Goal: Information Seeking & Learning: Learn about a topic

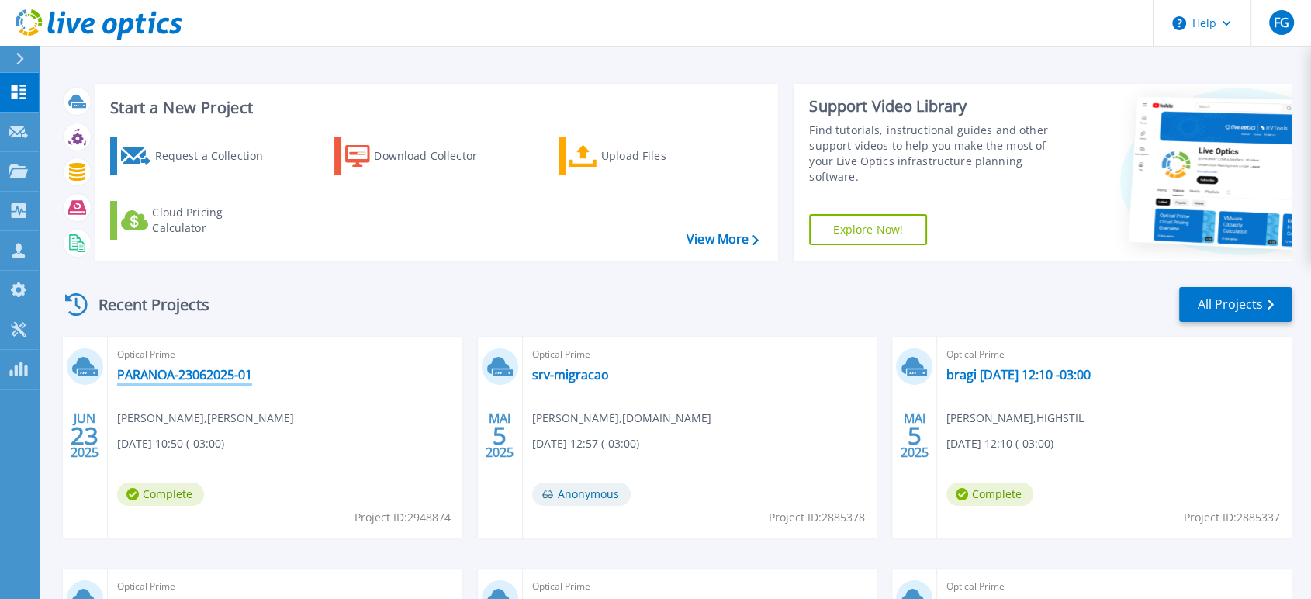
click at [205, 370] on link "PARANOA-23062025-01" at bounding box center [184, 375] width 135 height 16
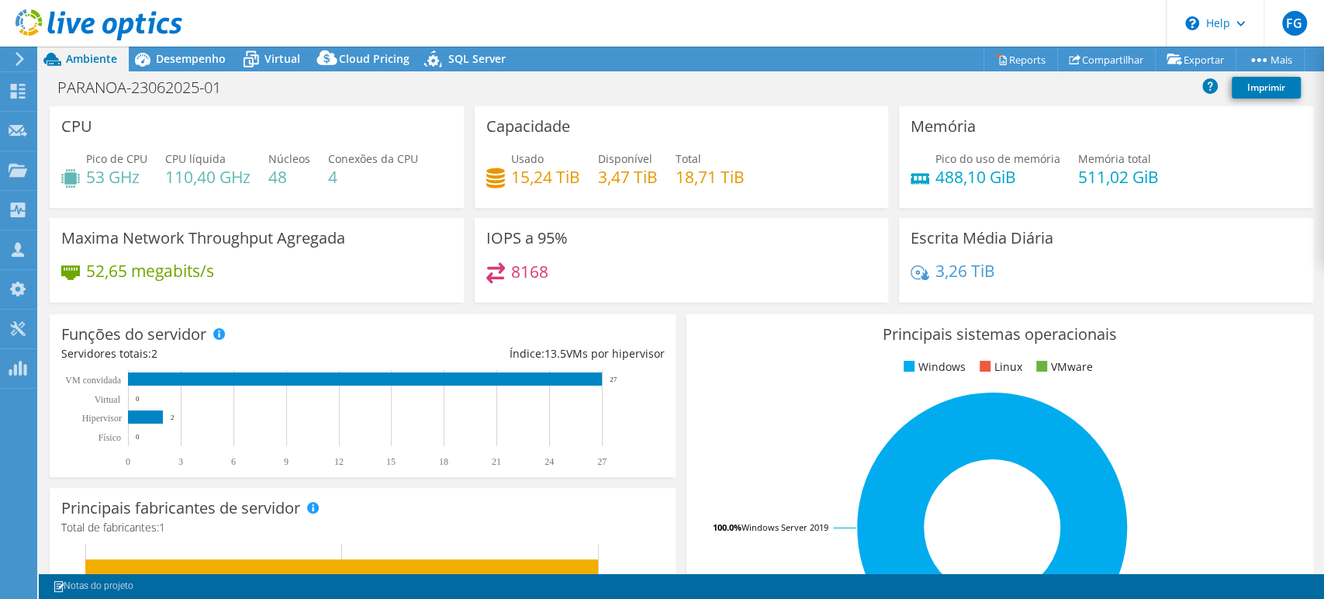
select select "SouthAmerica"
select select "USD"
click at [164, 56] on span "Desempenho" at bounding box center [191, 58] width 70 height 15
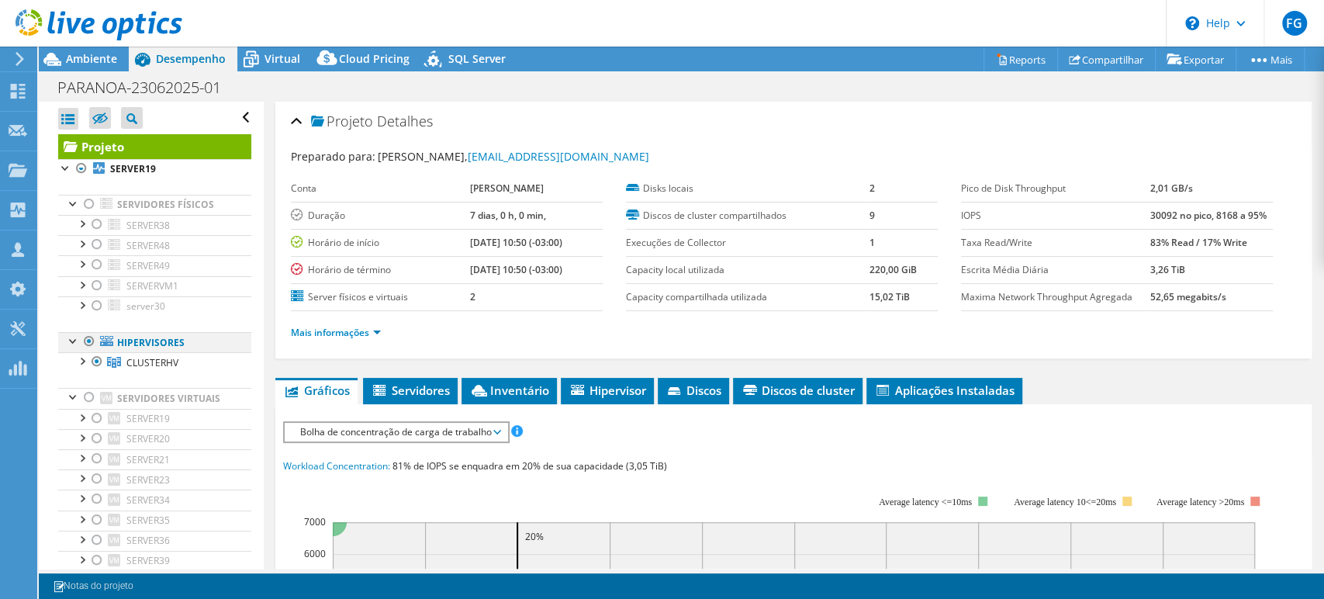
click at [88, 340] on div at bounding box center [89, 341] width 16 height 19
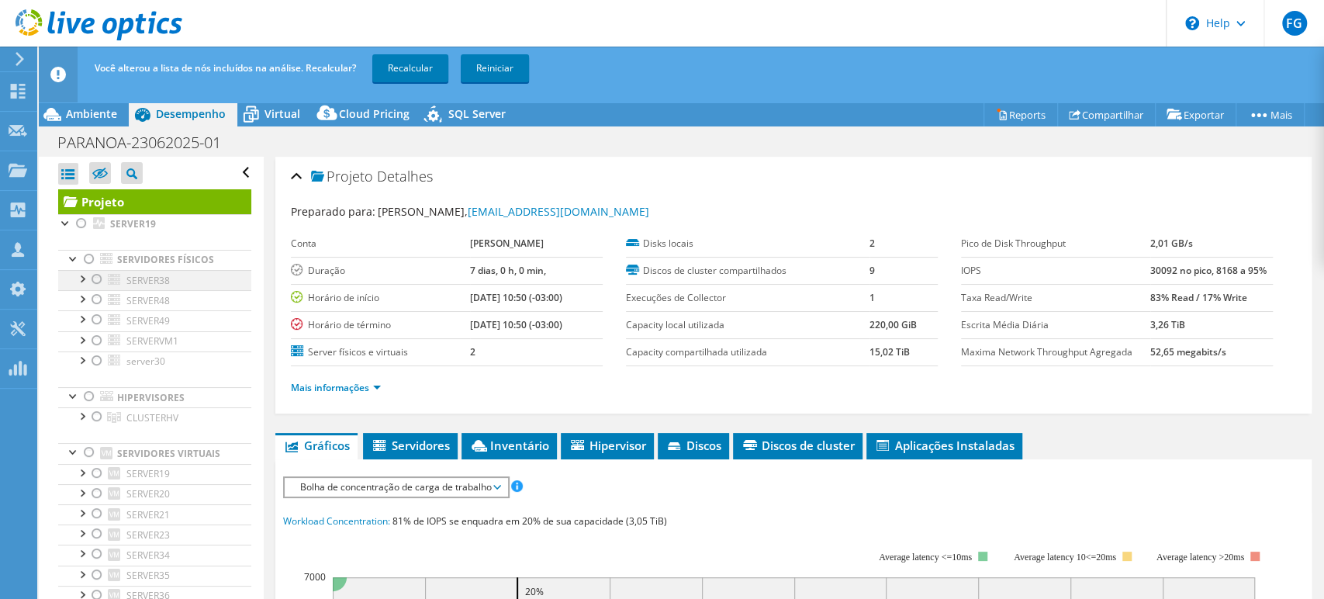
click at [99, 281] on div at bounding box center [97, 279] width 16 height 19
click at [103, 303] on div at bounding box center [97, 299] width 16 height 19
click at [95, 340] on div at bounding box center [97, 340] width 16 height 19
click at [425, 68] on link "Recalcular" at bounding box center [410, 68] width 76 height 28
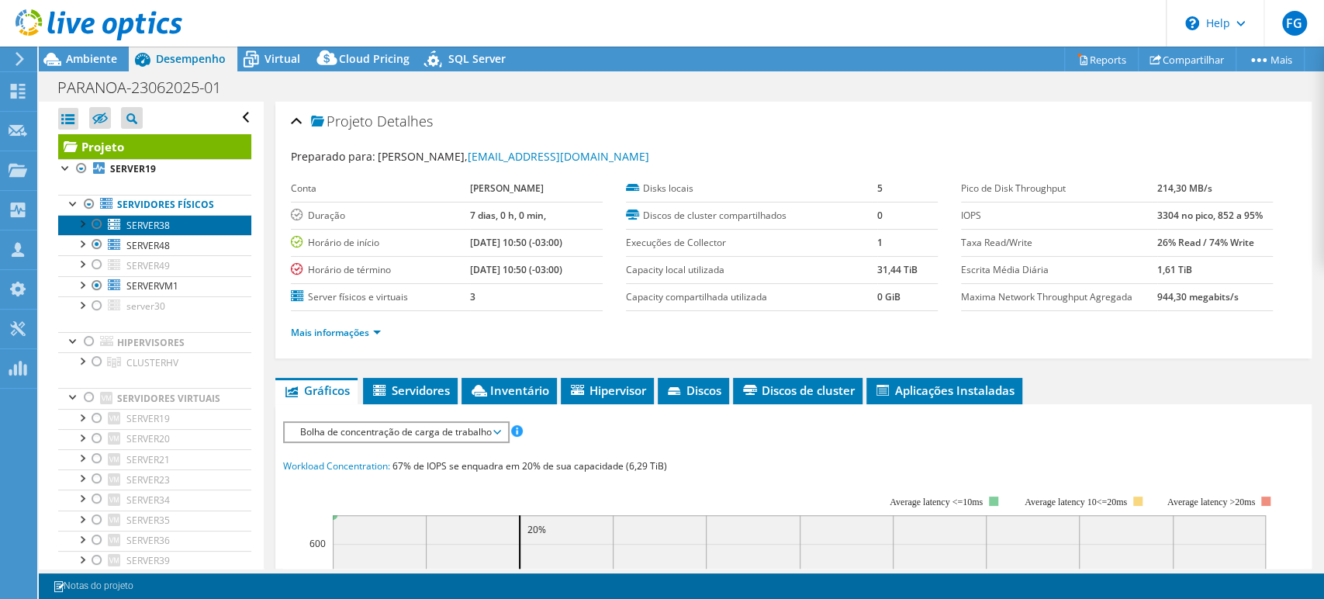
click at [165, 221] on span "SERVER38" at bounding box center [147, 225] width 43 height 13
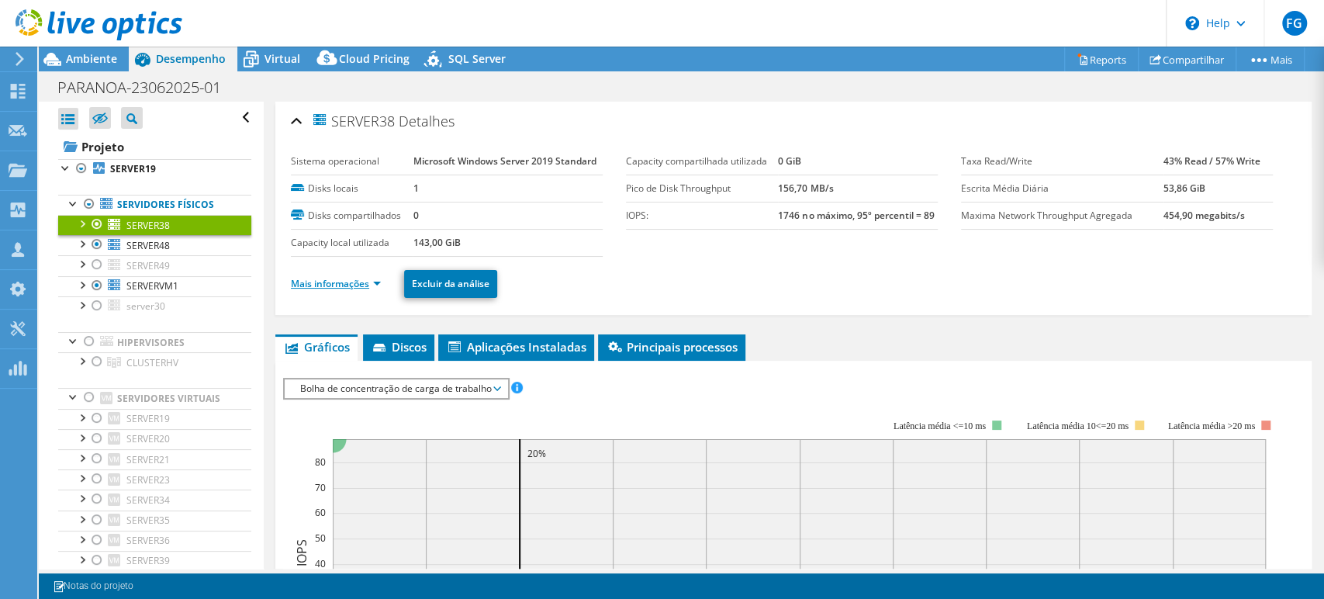
click at [354, 280] on link "Mais informações" at bounding box center [336, 283] width 90 height 13
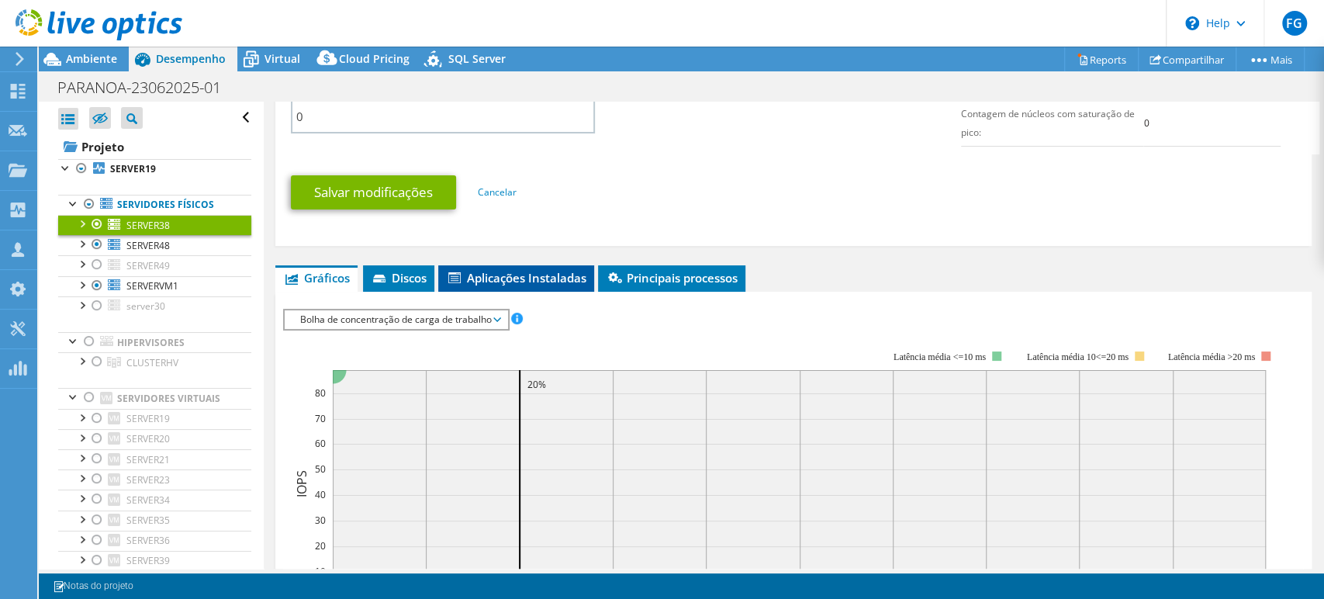
scroll to position [776, 0]
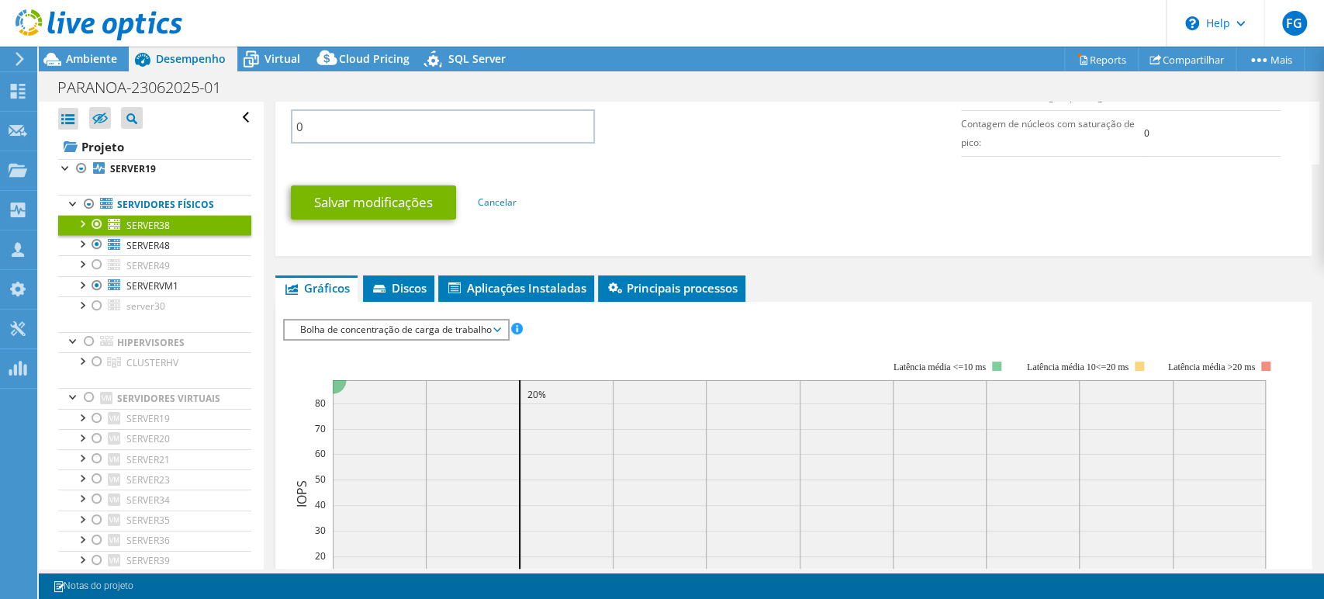
click at [459, 326] on span "Bolha de concentração de carga de trabalho" at bounding box center [395, 329] width 207 height 19
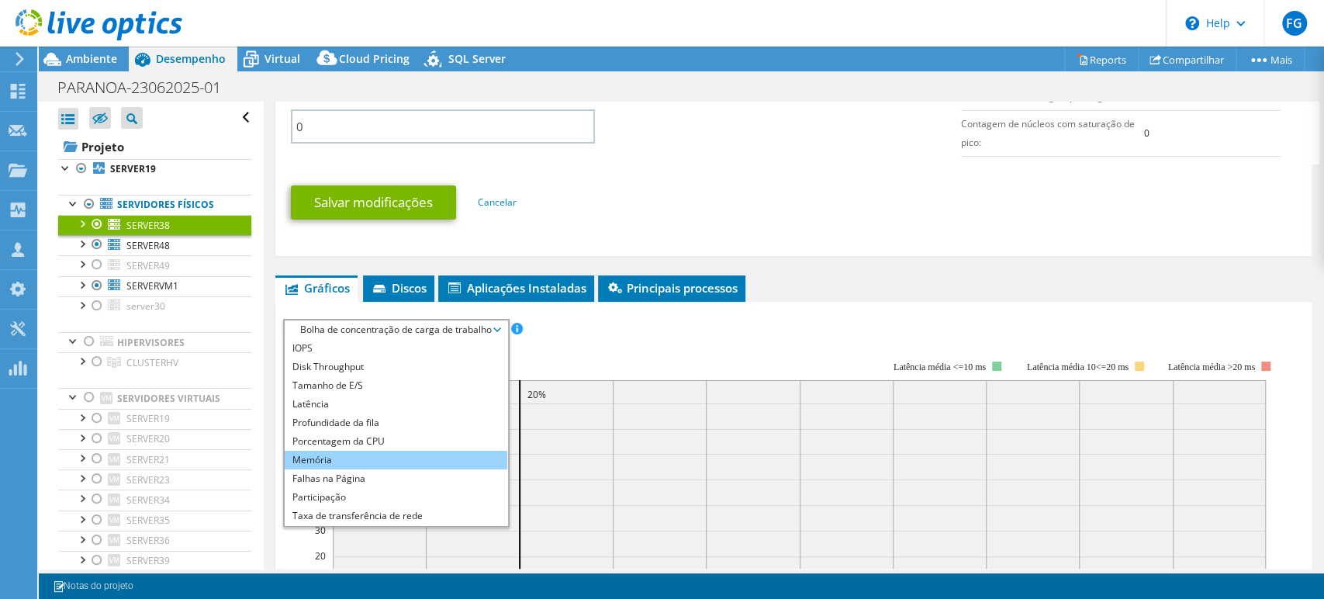
click at [405, 451] on li "Memória" at bounding box center [396, 460] width 223 height 19
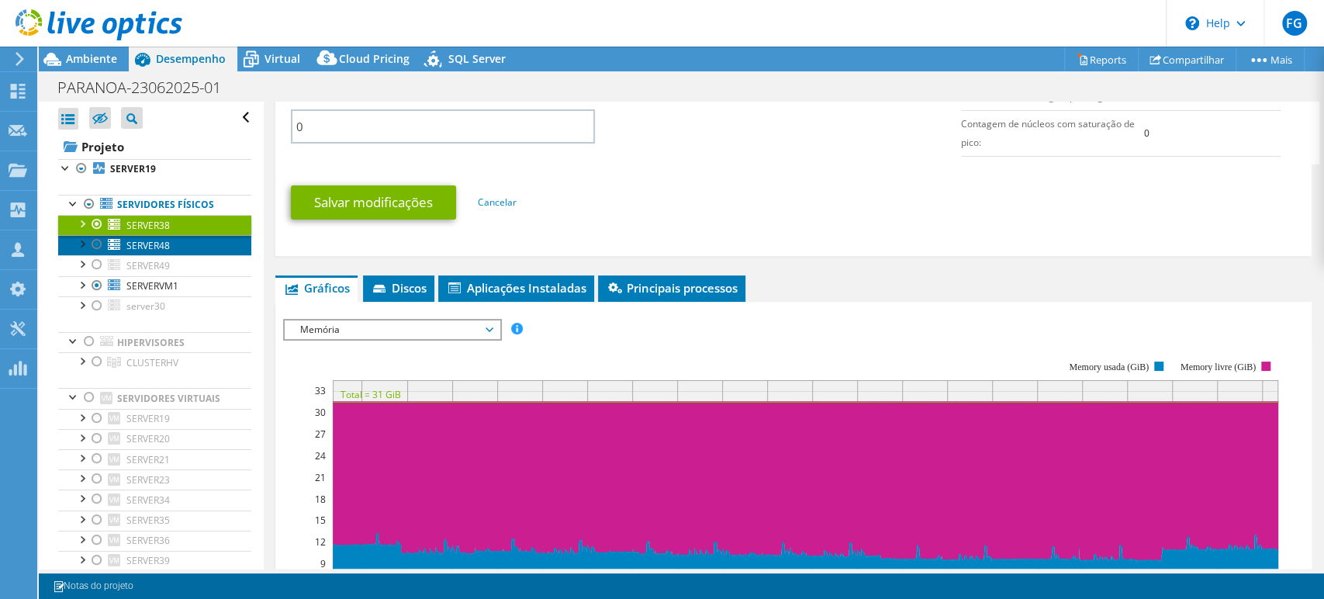
click at [108, 239] on icon at bounding box center [114, 245] width 13 height 12
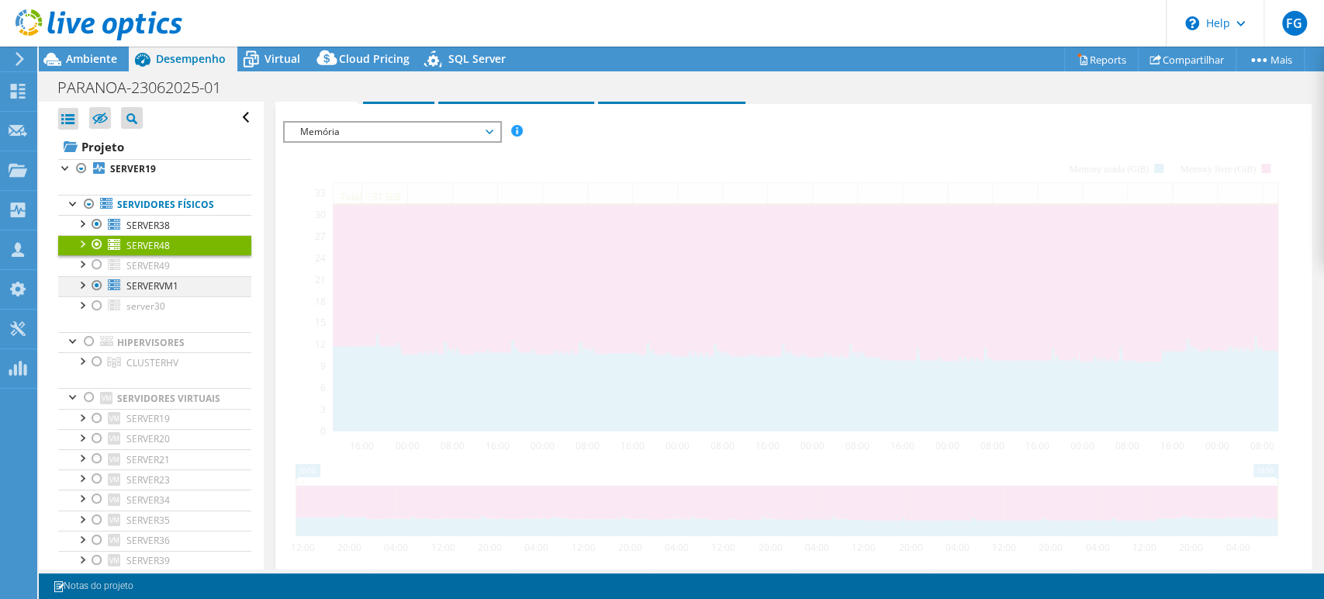
click at [93, 277] on div at bounding box center [97, 285] width 16 height 19
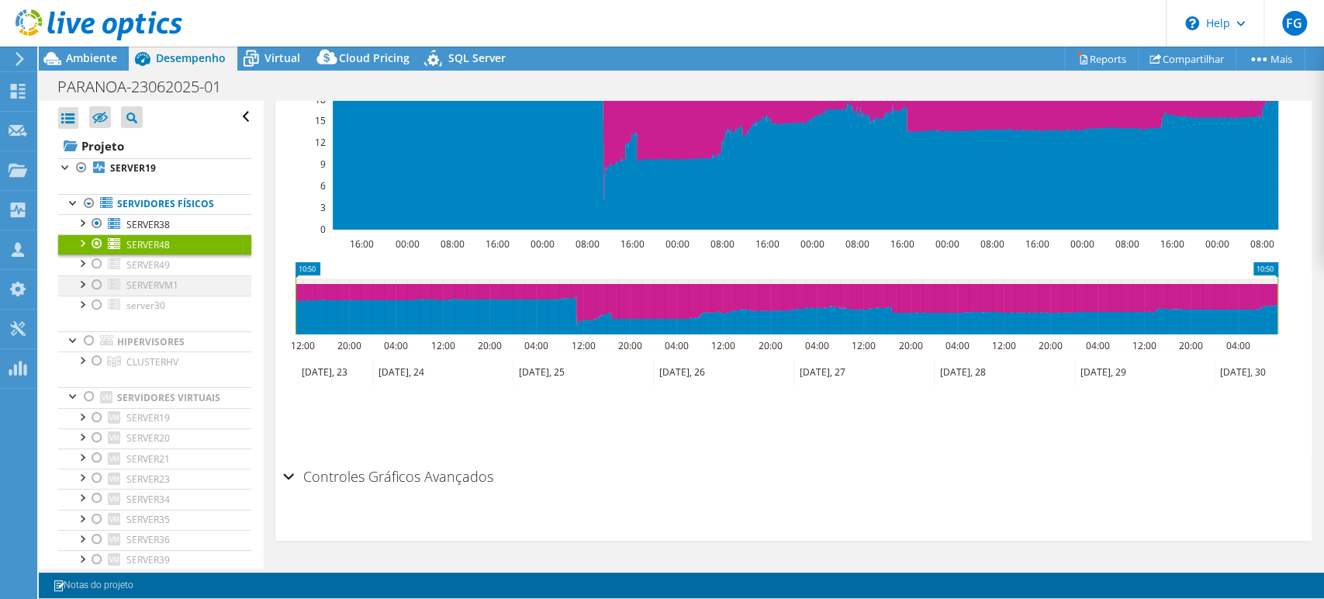
scroll to position [459, 0]
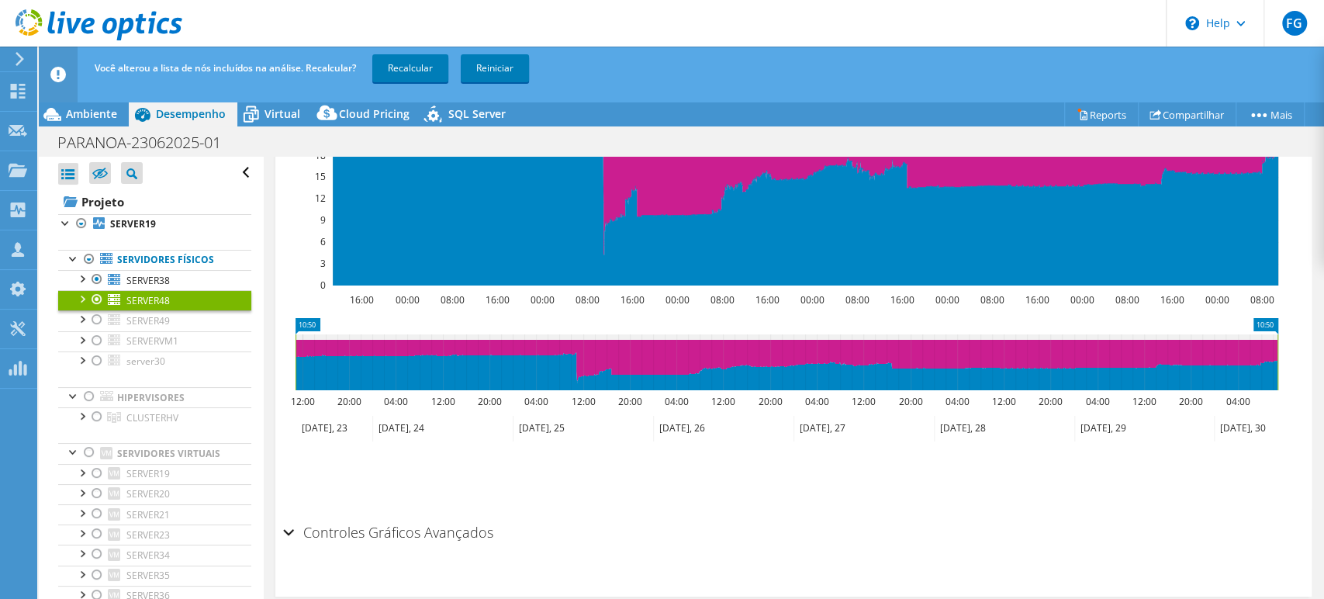
click at [98, 295] on div at bounding box center [97, 299] width 16 height 19
click at [395, 68] on link "Recalcular" at bounding box center [410, 68] width 76 height 28
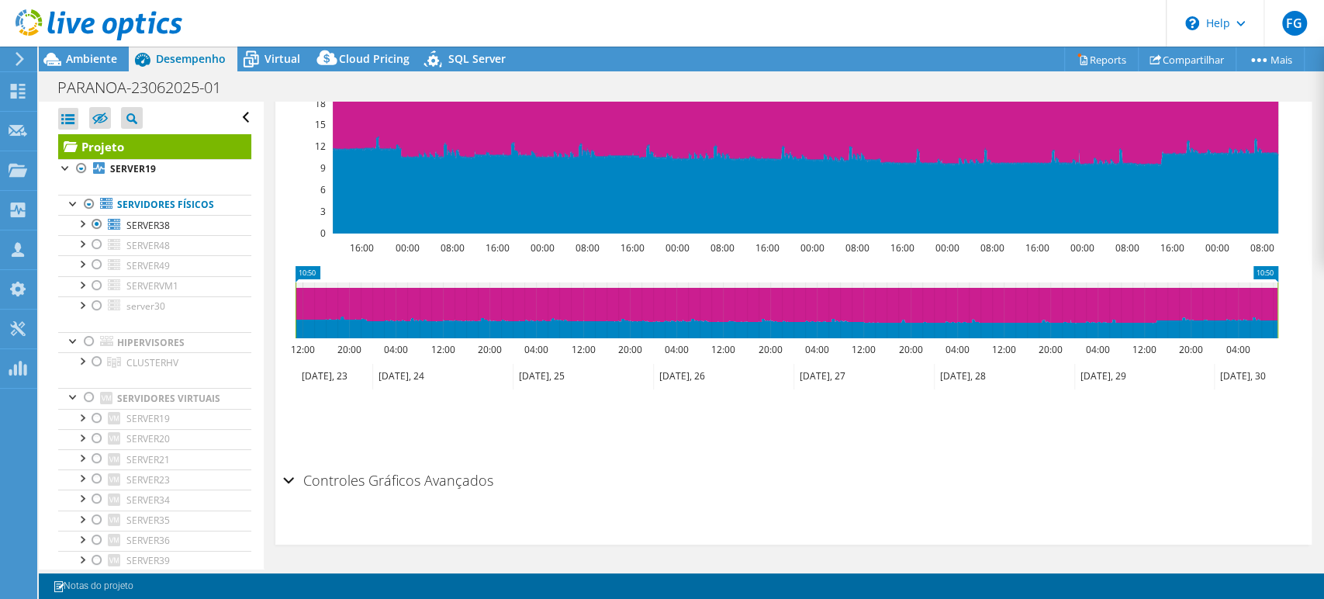
scroll to position [0, 0]
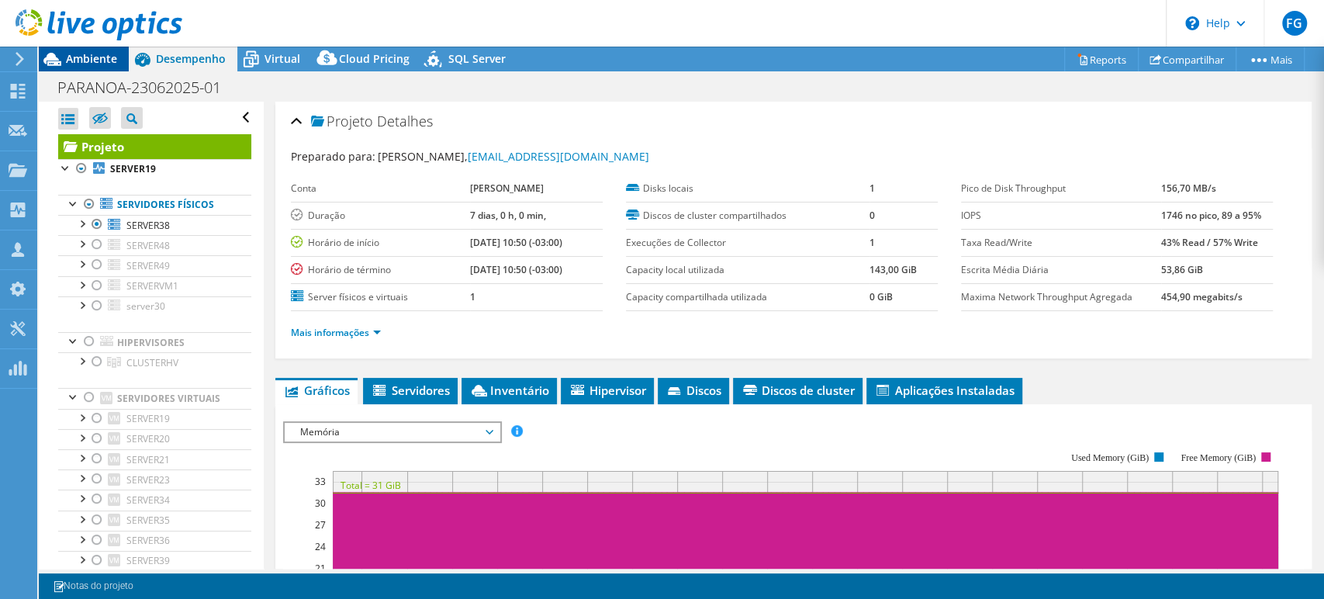
click at [108, 58] on span "Ambiente" at bounding box center [91, 58] width 51 height 15
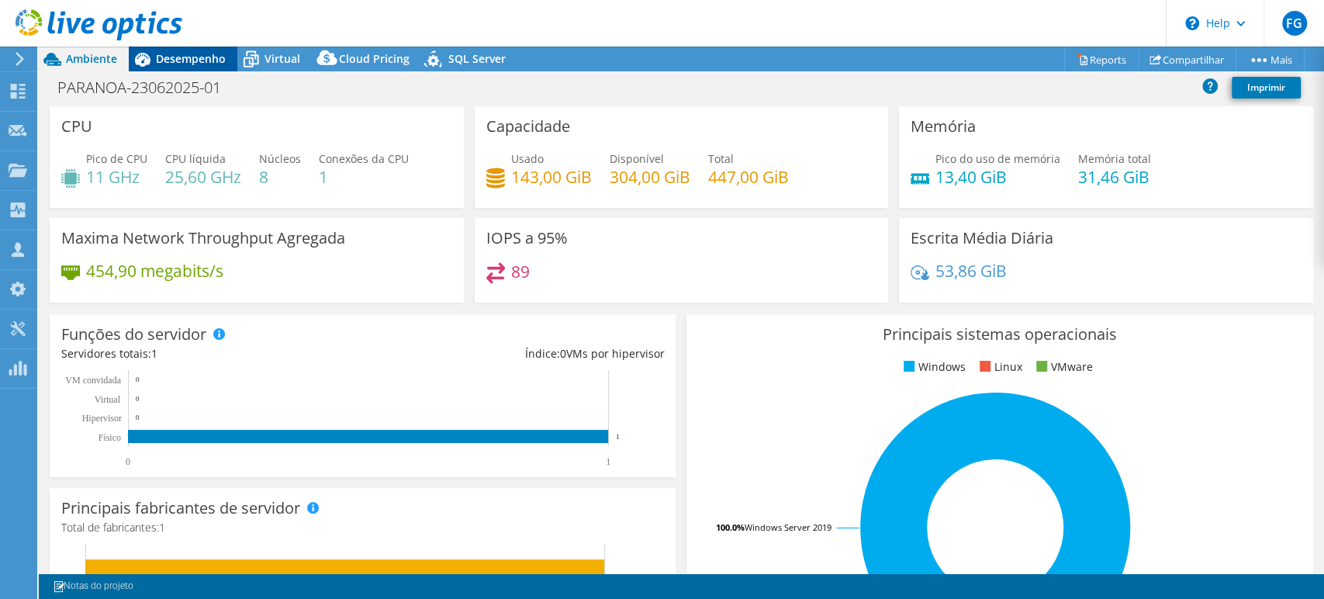
click at [178, 62] on span "Desempenho" at bounding box center [191, 58] width 70 height 15
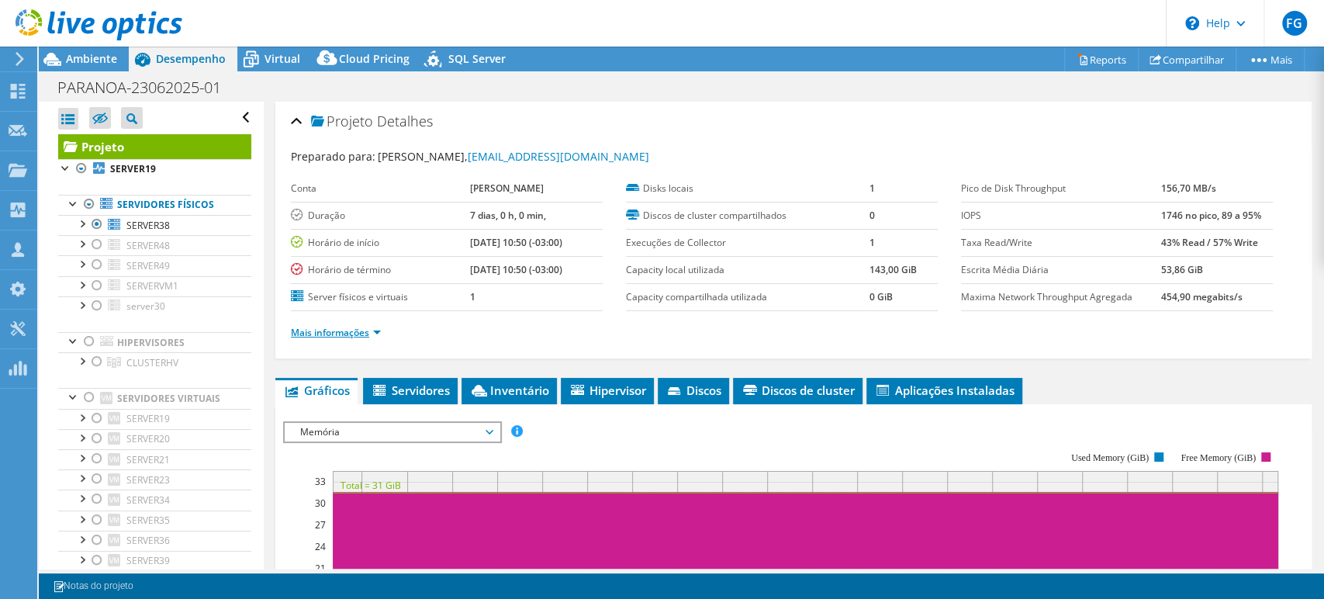
click at [335, 331] on link "Mais informações" at bounding box center [336, 332] width 90 height 13
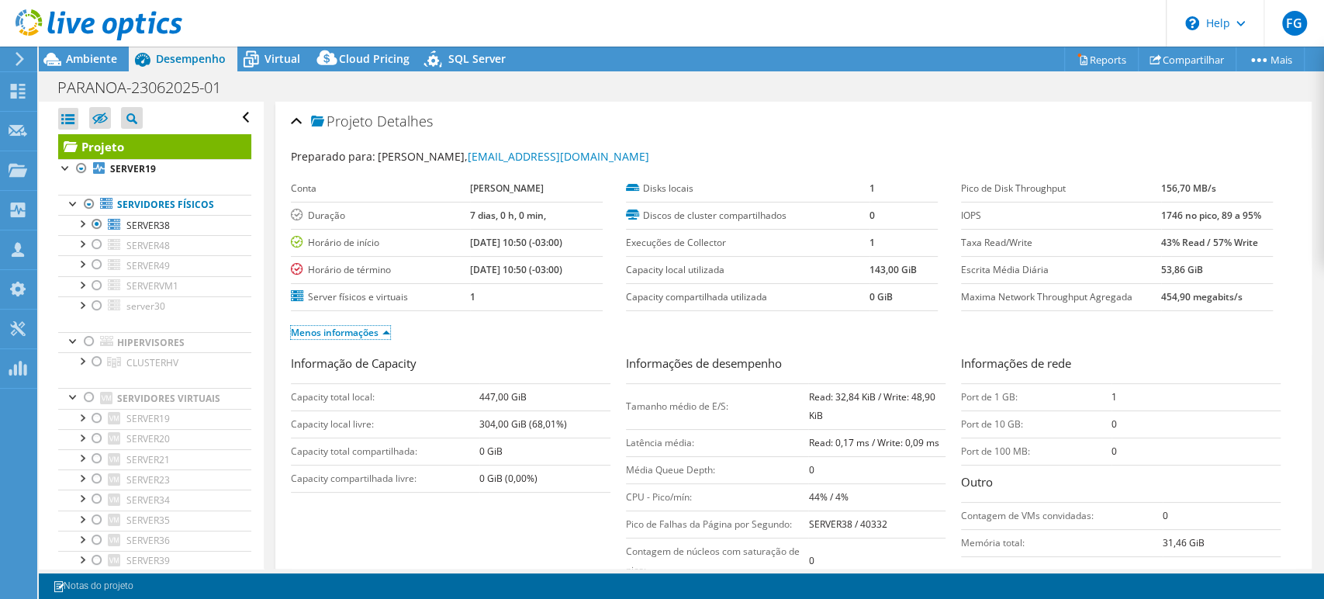
scroll to position [258, 0]
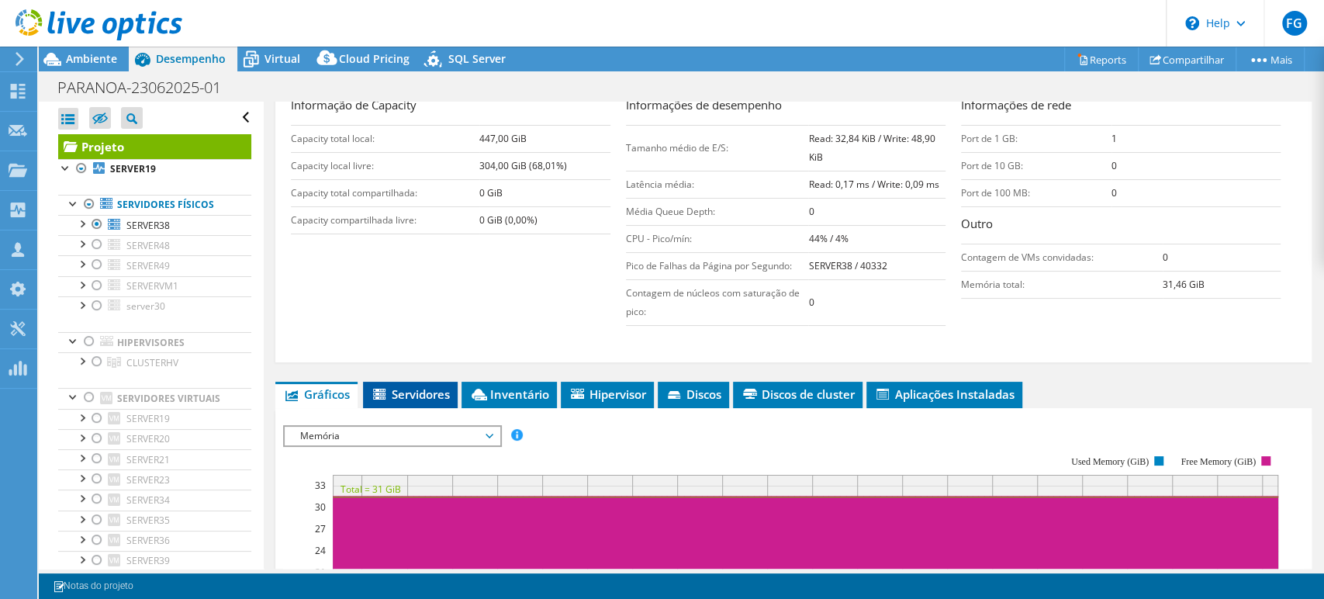
click at [437, 391] on span "Servidores" at bounding box center [410, 394] width 79 height 16
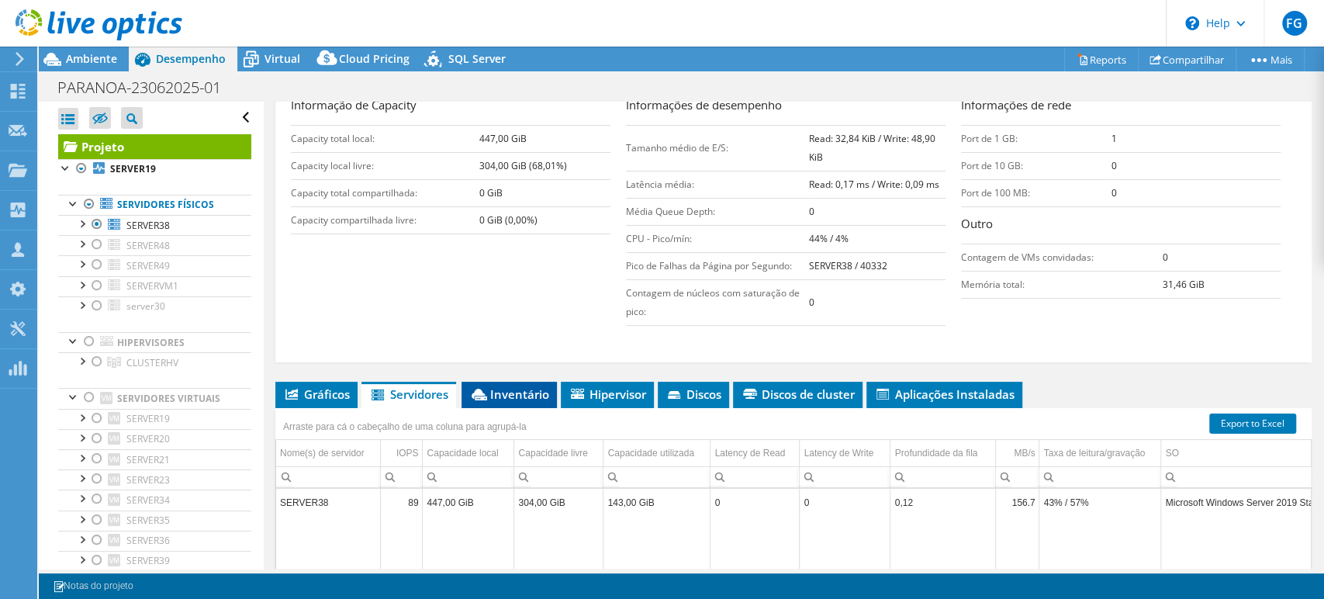
click at [522, 391] on span "Inventário" at bounding box center [509, 394] width 80 height 16
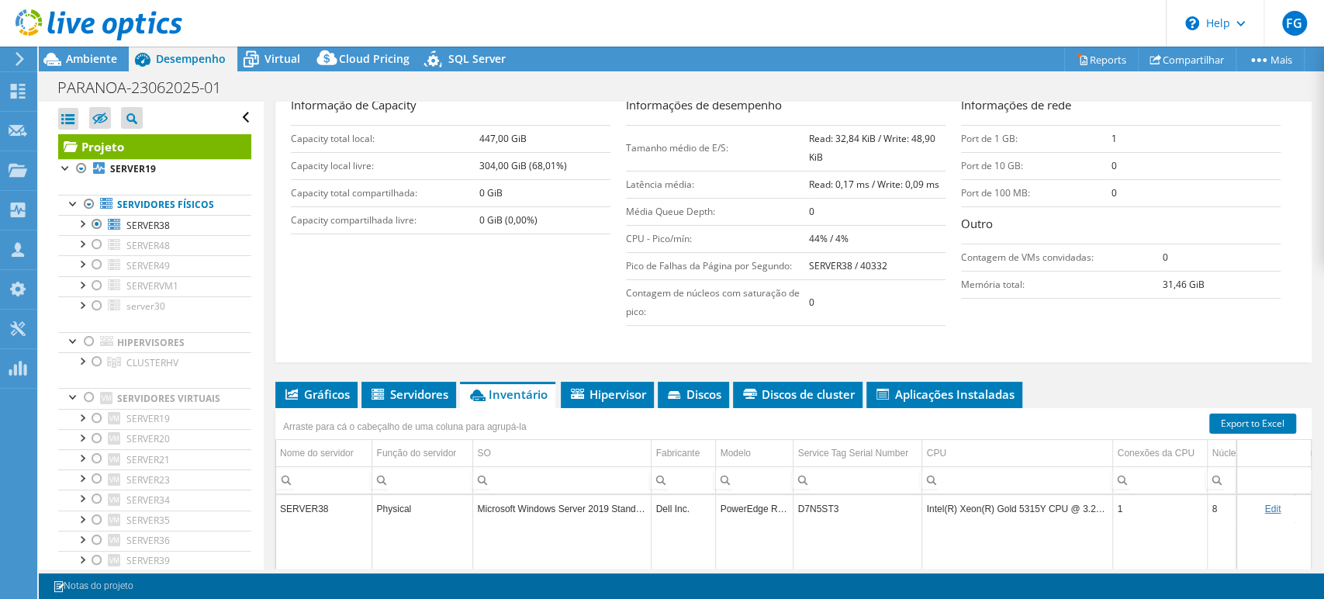
click at [1022, 504] on td "Intel(R) Xeon(R) Gold 5315Y CPU @ 3.20GHz" at bounding box center [1017, 508] width 191 height 27
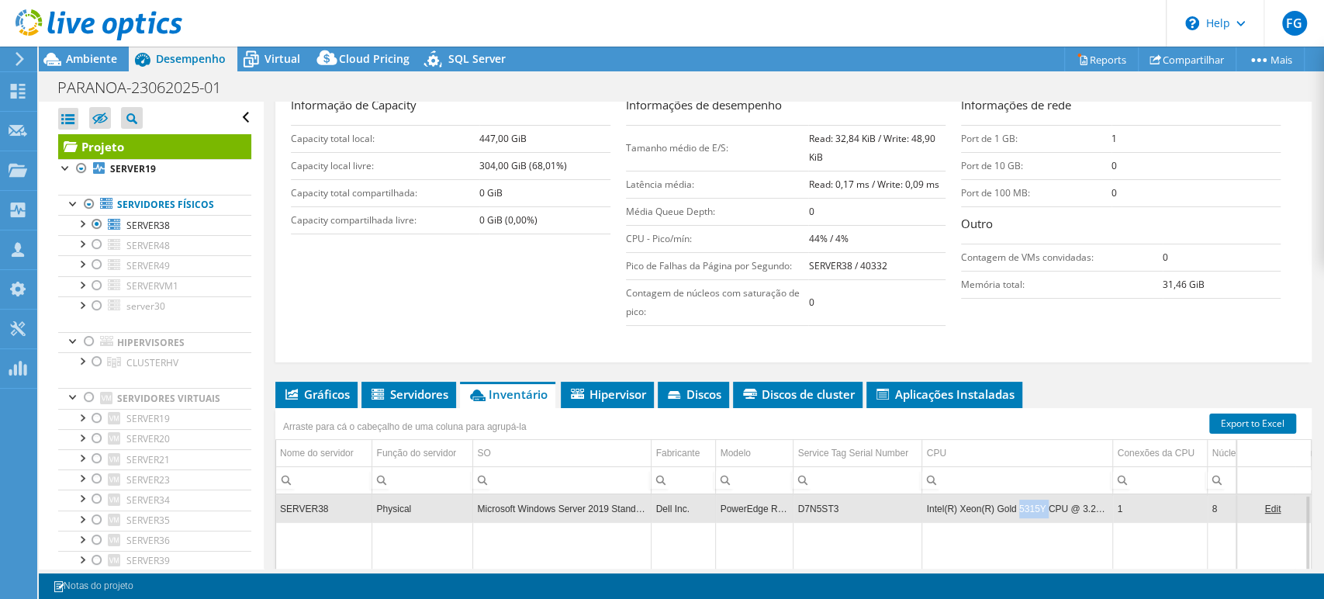
click at [1022, 504] on td "Intel(R) Xeon(R) Gold 5315Y CPU @ 3.20GHz" at bounding box center [1017, 508] width 191 height 27
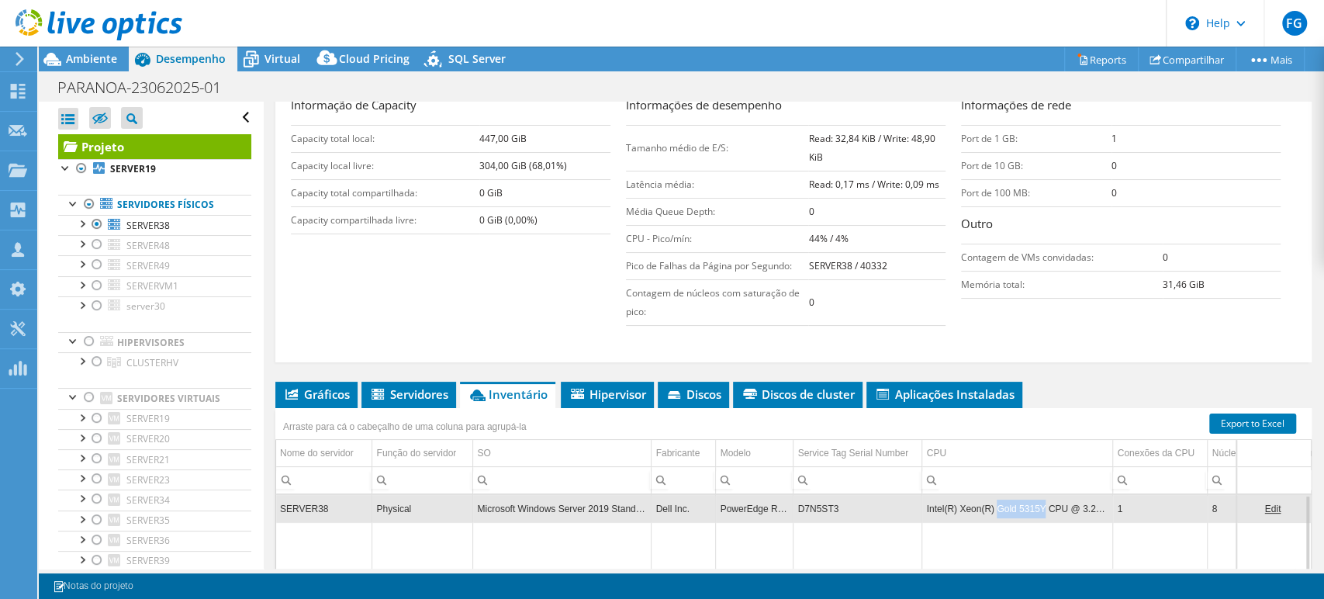
drag, startPoint x: 995, startPoint y: 507, endPoint x: 1039, endPoint y: 507, distance: 43.4
click at [1039, 507] on td "Intel(R) Xeon(R) Gold 5315Y CPU @ 3.20GHz" at bounding box center [1017, 508] width 191 height 27
copy td "Gold 5315Y"
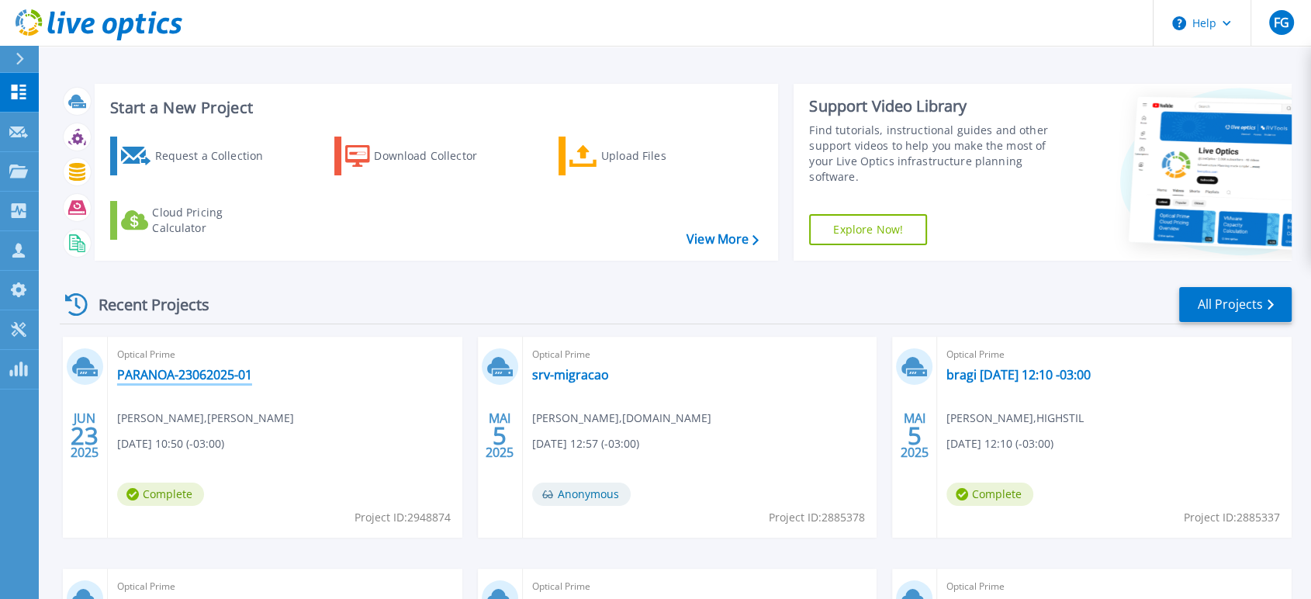
click at [171, 376] on link "PARANOA-23062025-01" at bounding box center [184, 375] width 135 height 16
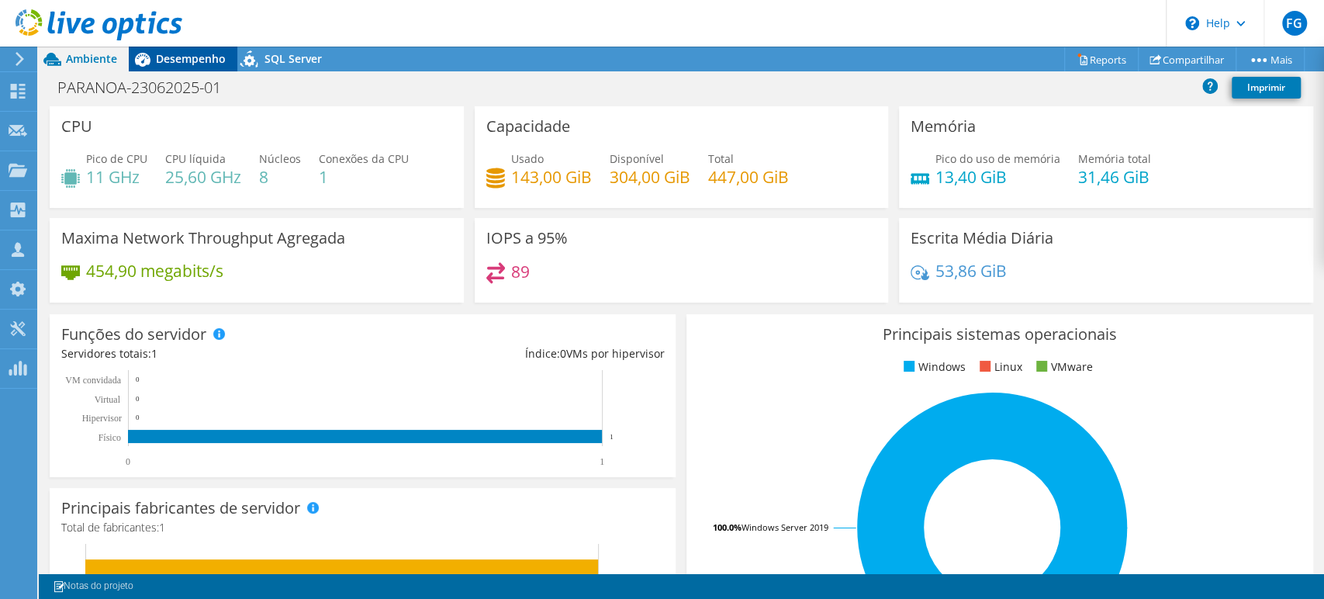
click at [173, 61] on span "Desempenho" at bounding box center [191, 58] width 70 height 15
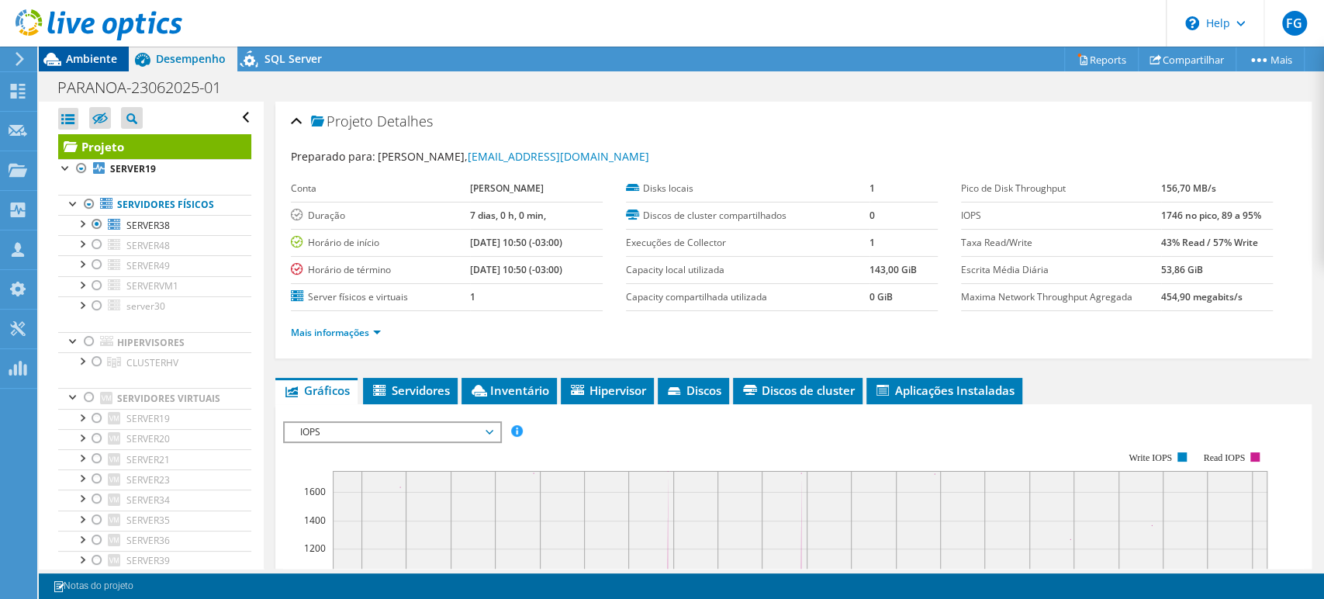
click at [74, 53] on span "Ambiente" at bounding box center [91, 58] width 51 height 15
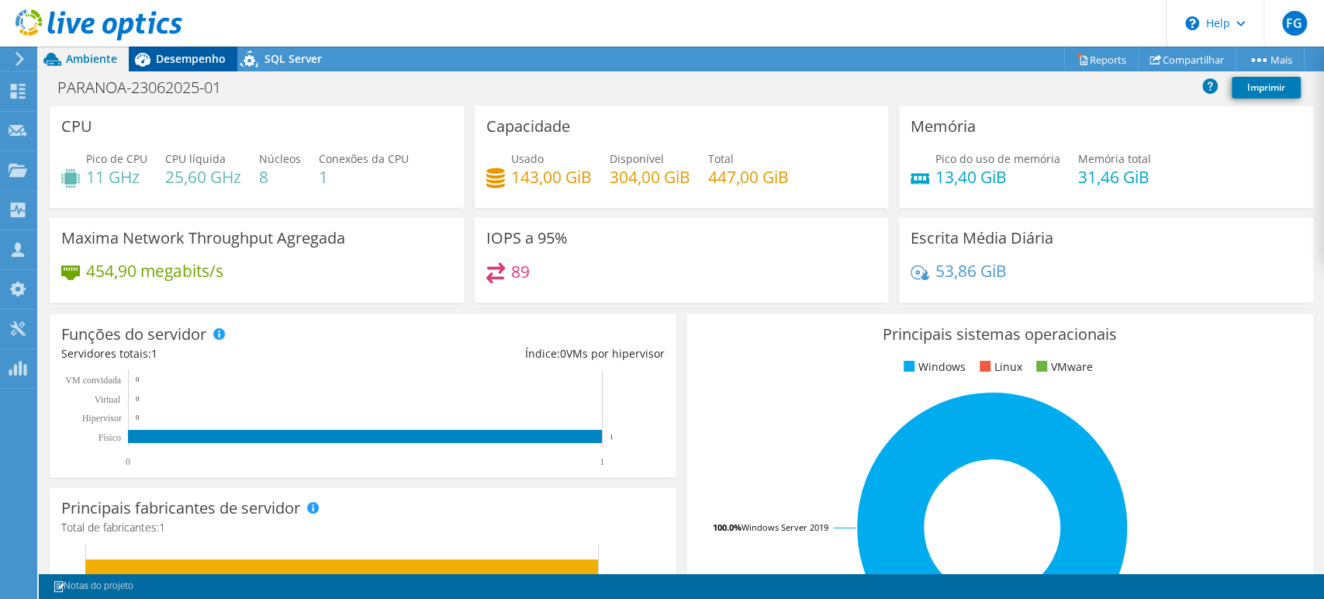
click at [185, 61] on span "Desempenho" at bounding box center [191, 58] width 70 height 15
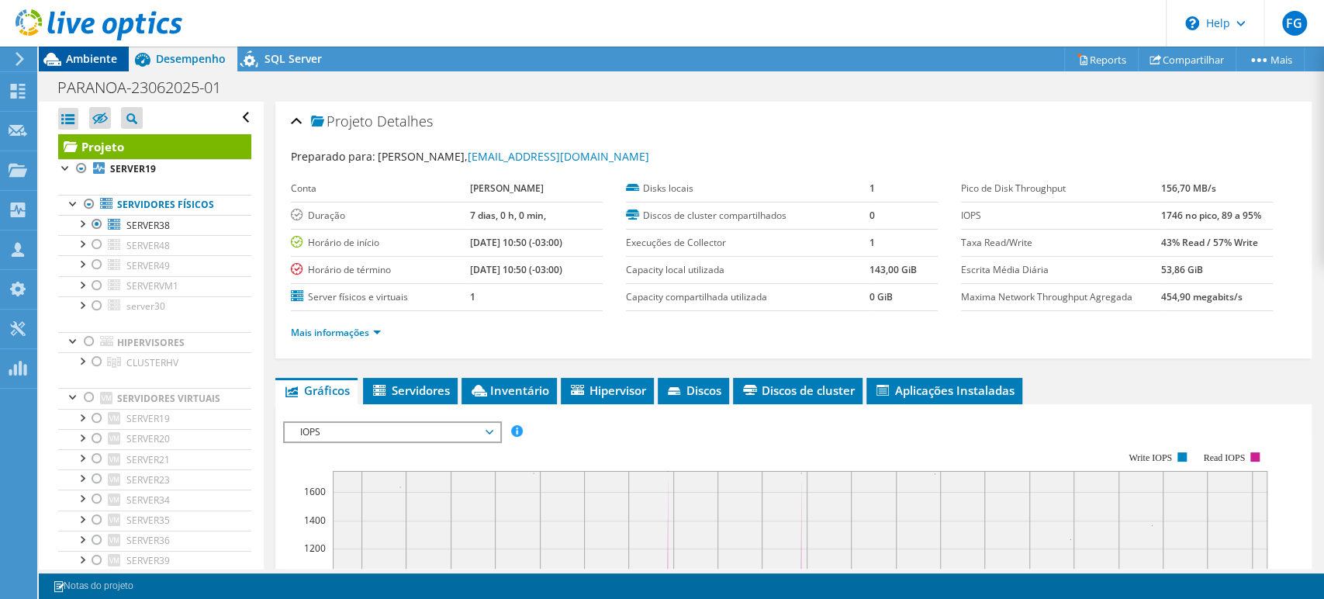
click at [88, 65] on span "Ambiente" at bounding box center [91, 58] width 51 height 15
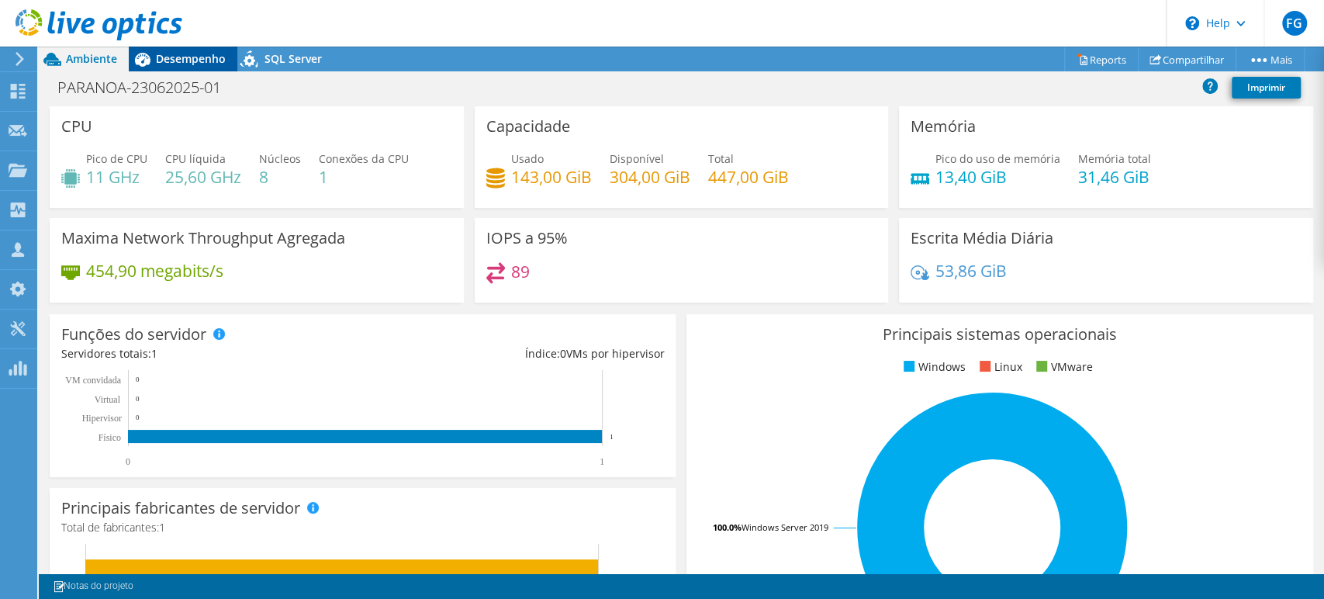
click at [188, 60] on span "Desempenho" at bounding box center [191, 58] width 70 height 15
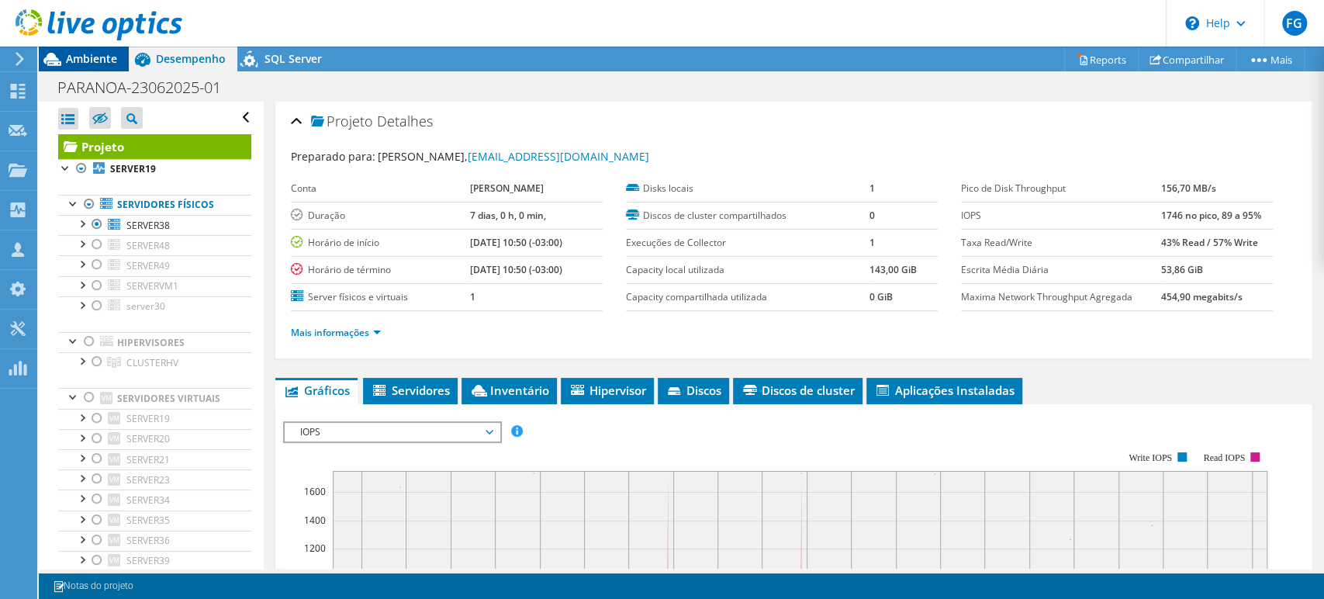
click at [86, 55] on span "Ambiente" at bounding box center [91, 58] width 51 height 15
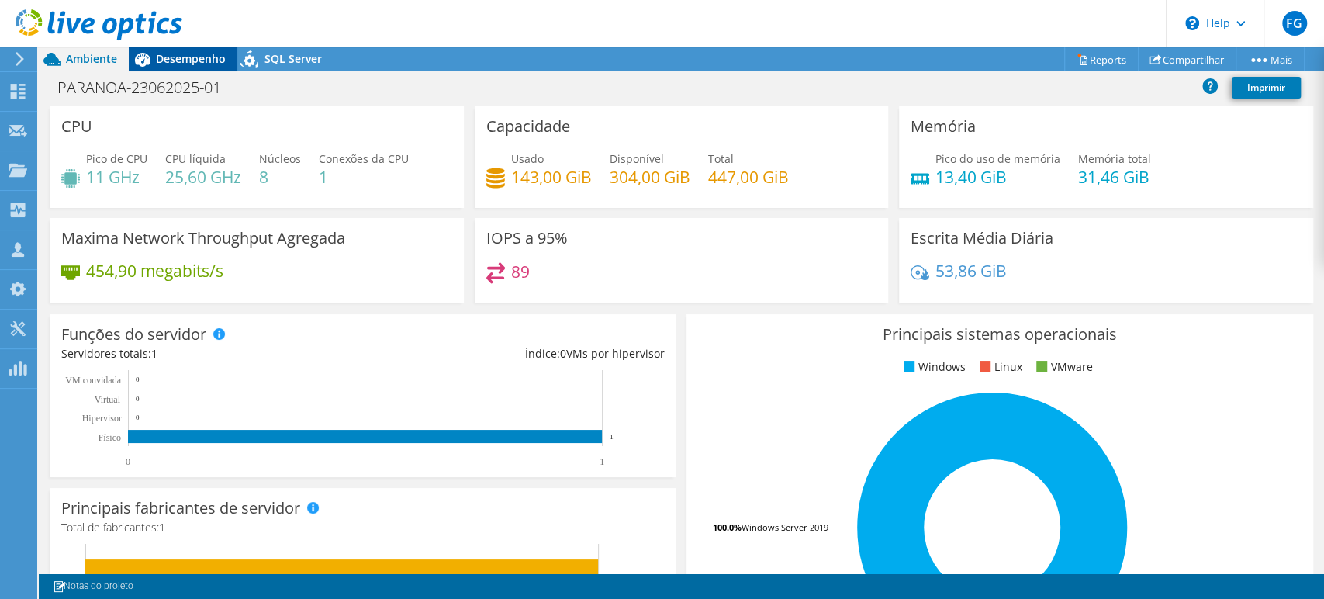
click at [167, 57] on span "Desempenho" at bounding box center [191, 58] width 70 height 15
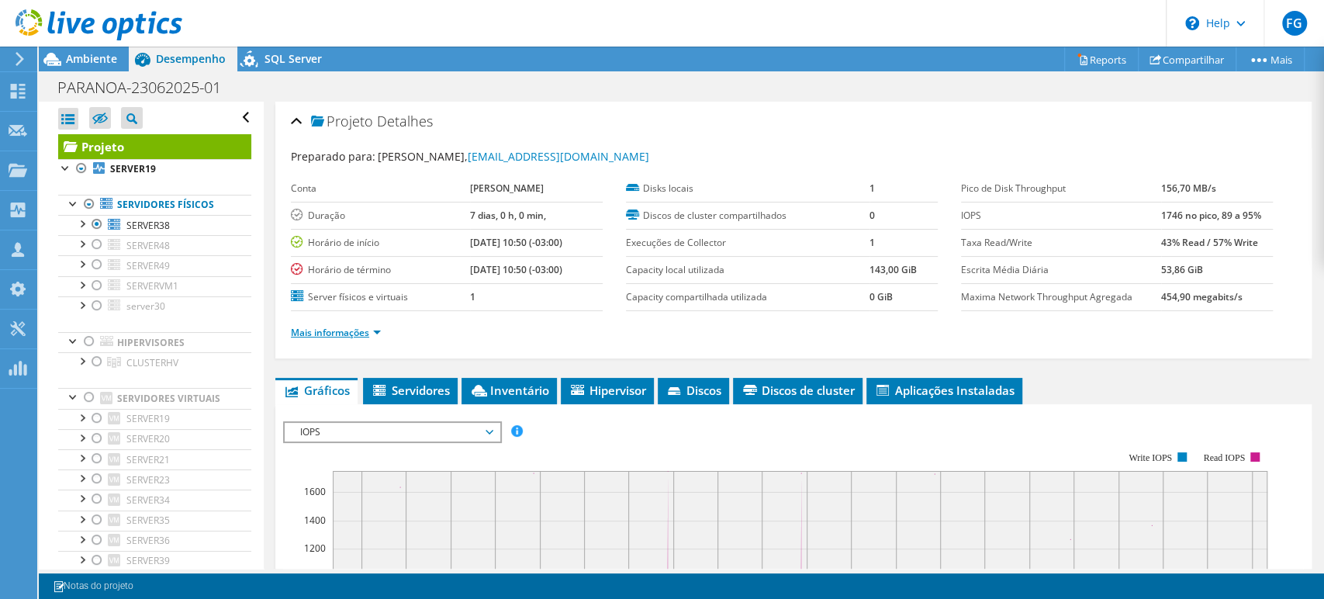
click at [341, 328] on link "Mais informações" at bounding box center [336, 332] width 90 height 13
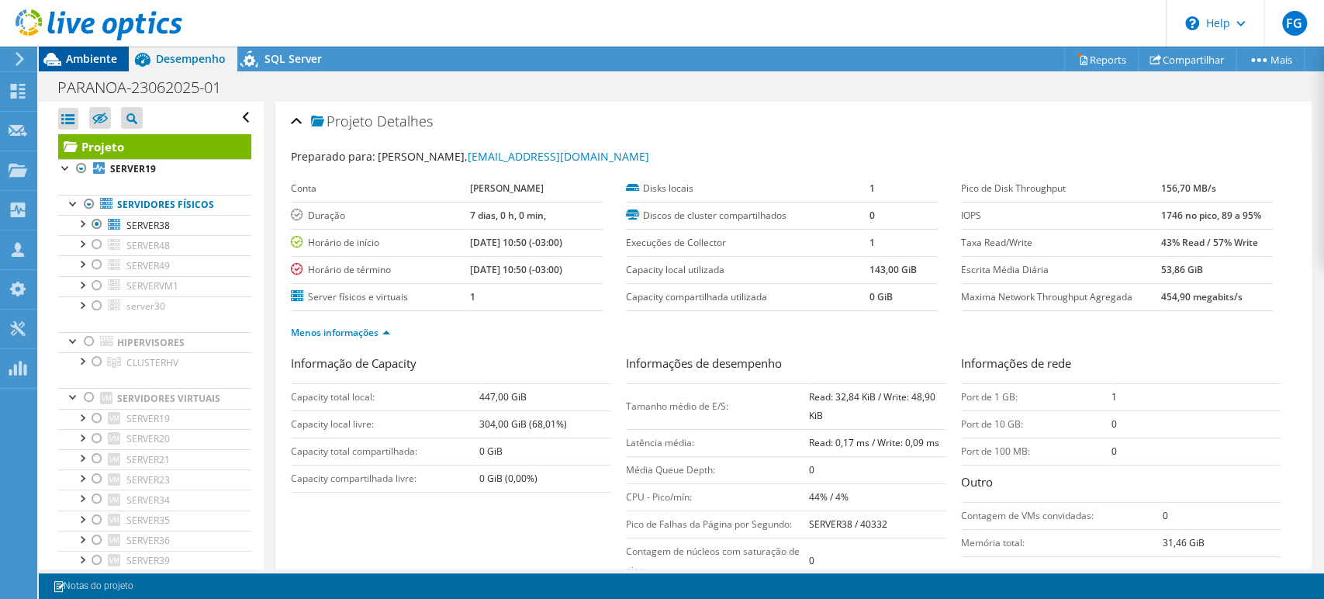
click at [87, 66] on span "Ambiente" at bounding box center [91, 58] width 51 height 15
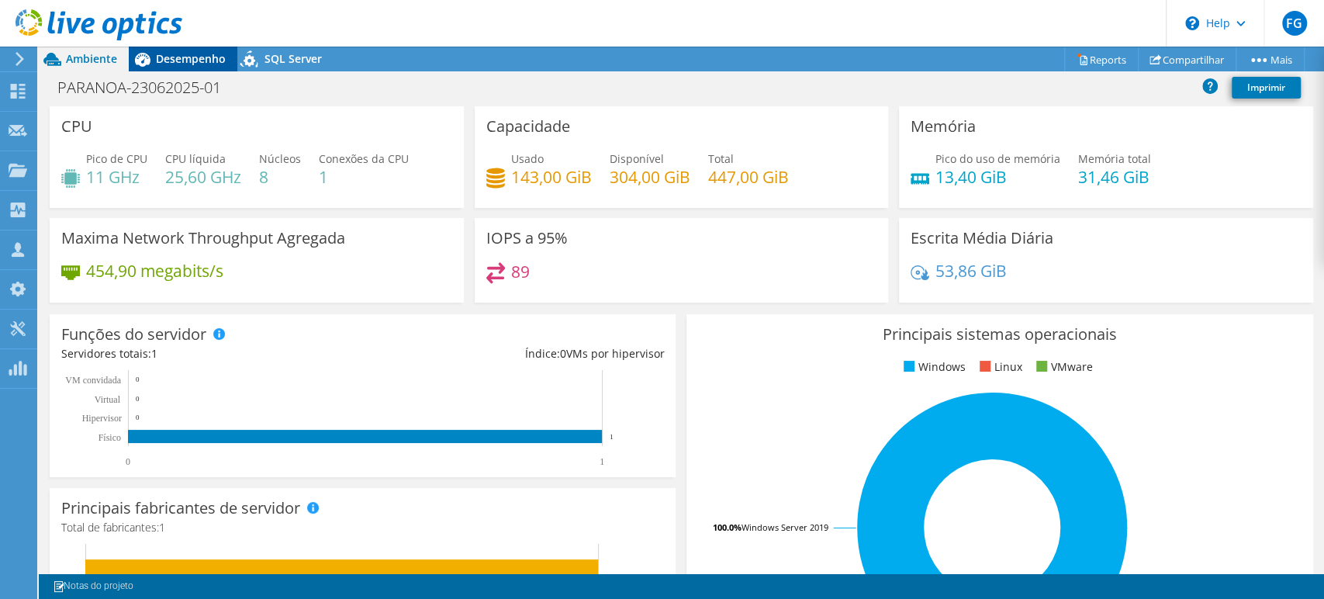
click at [183, 57] on span "Desempenho" at bounding box center [191, 58] width 70 height 15
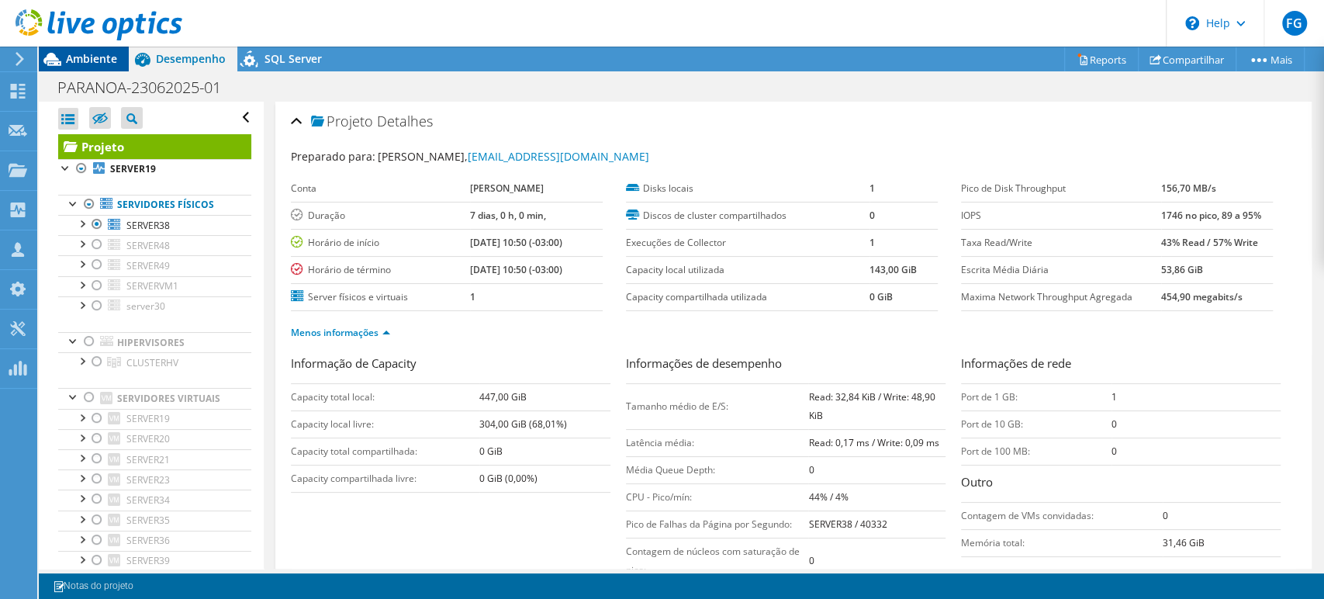
click at [97, 54] on span "Ambiente" at bounding box center [91, 58] width 51 height 15
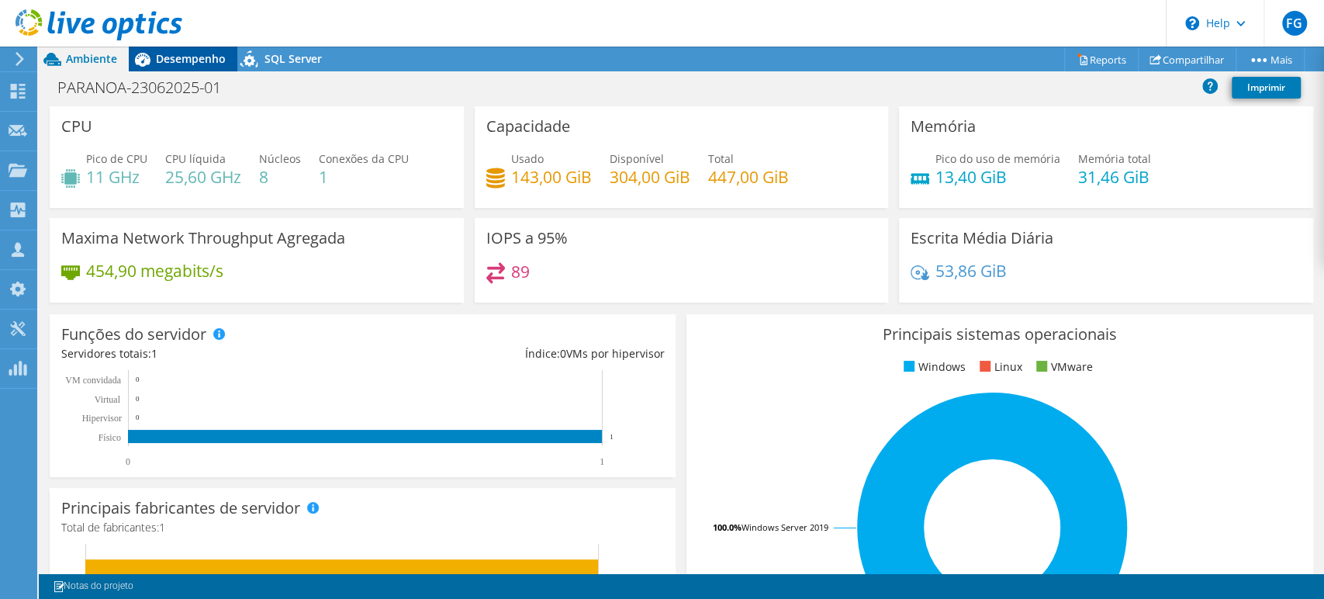
click at [190, 64] on span "Desempenho" at bounding box center [191, 58] width 70 height 15
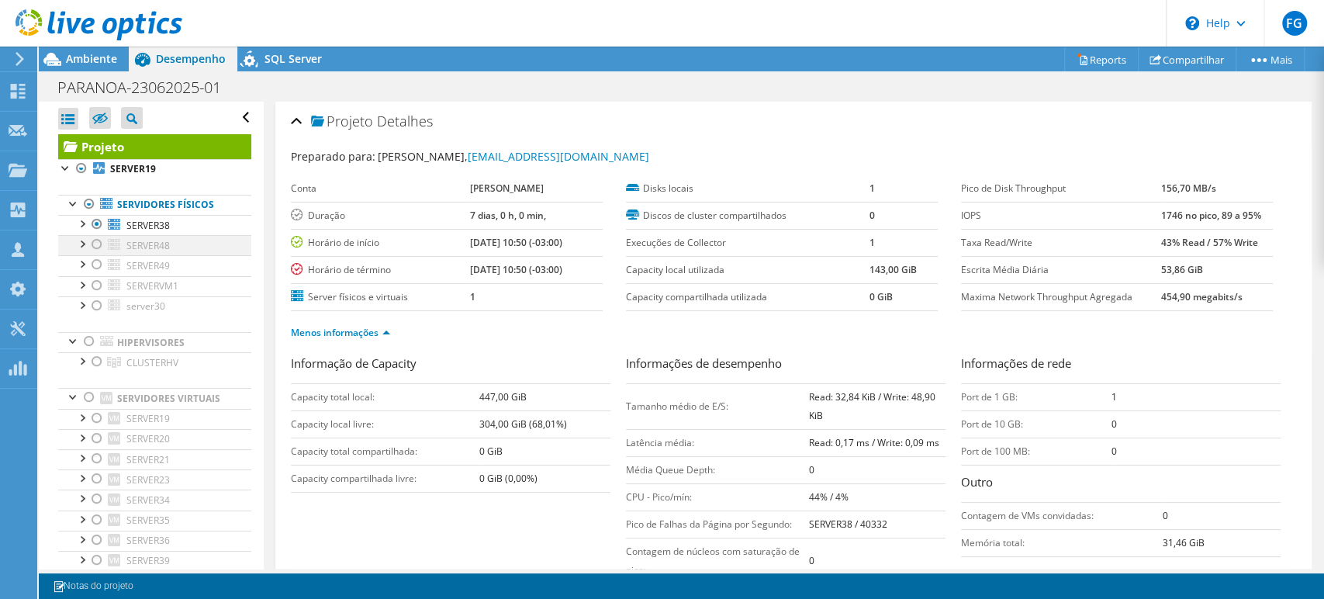
click at [97, 247] on div at bounding box center [97, 244] width 16 height 19
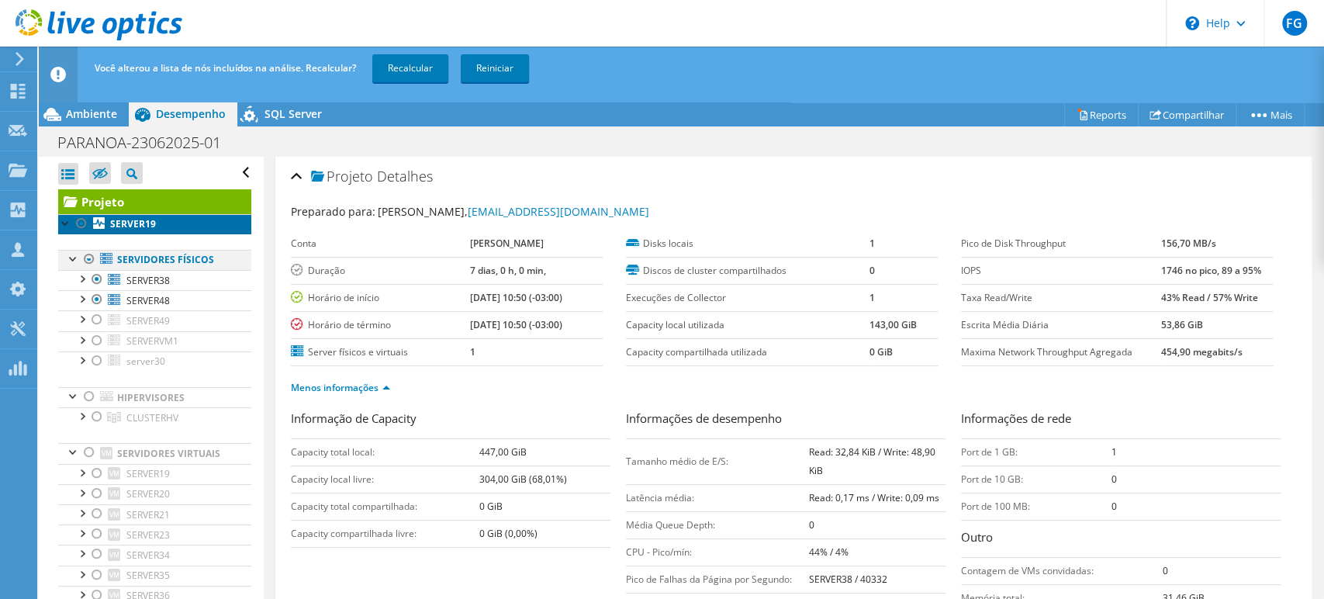
click at [95, 222] on icon at bounding box center [99, 223] width 12 height 12
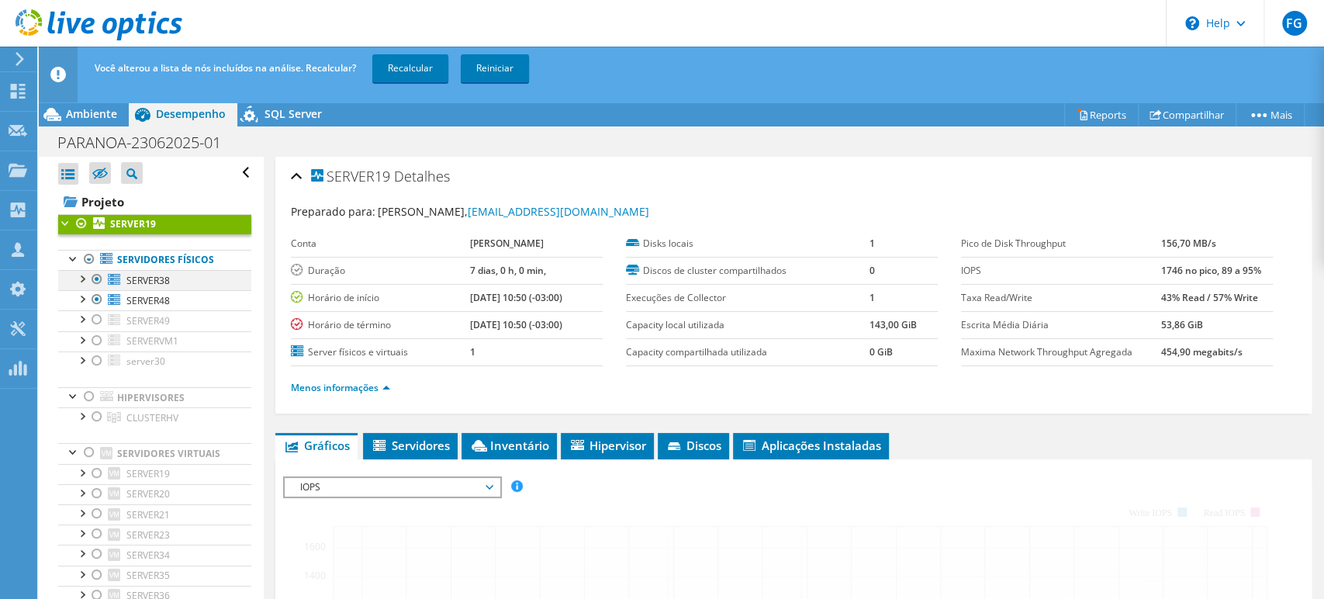
click at [92, 276] on div at bounding box center [97, 279] width 16 height 19
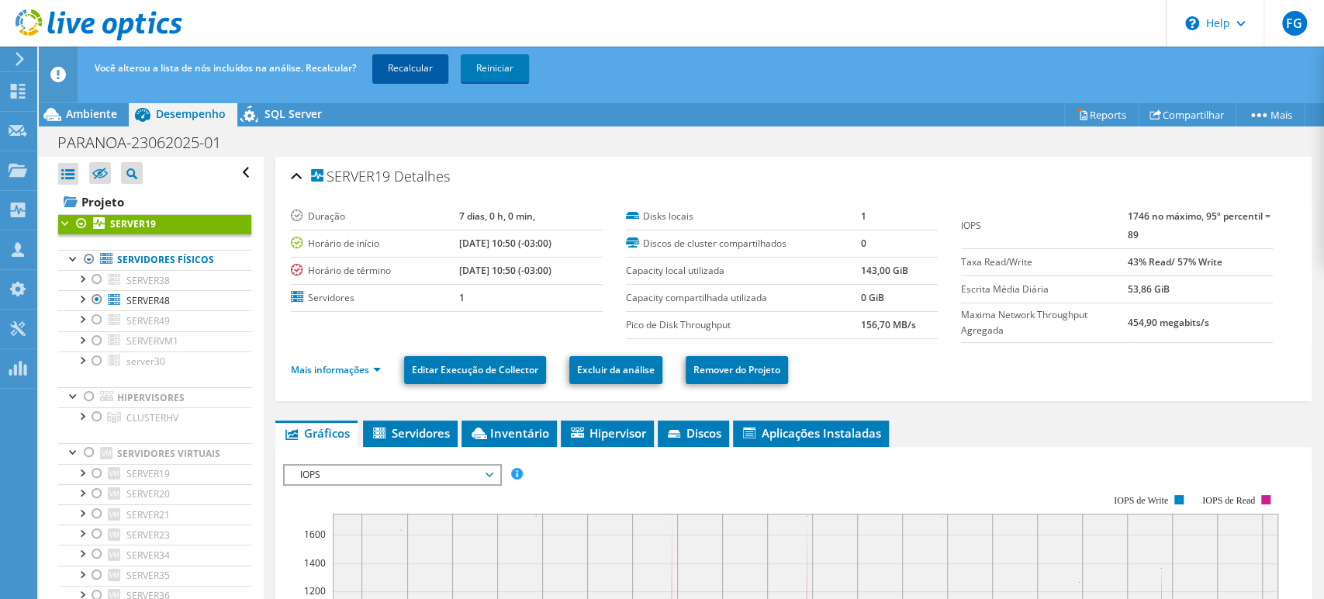
click at [410, 65] on link "Recalcular" at bounding box center [410, 68] width 76 height 28
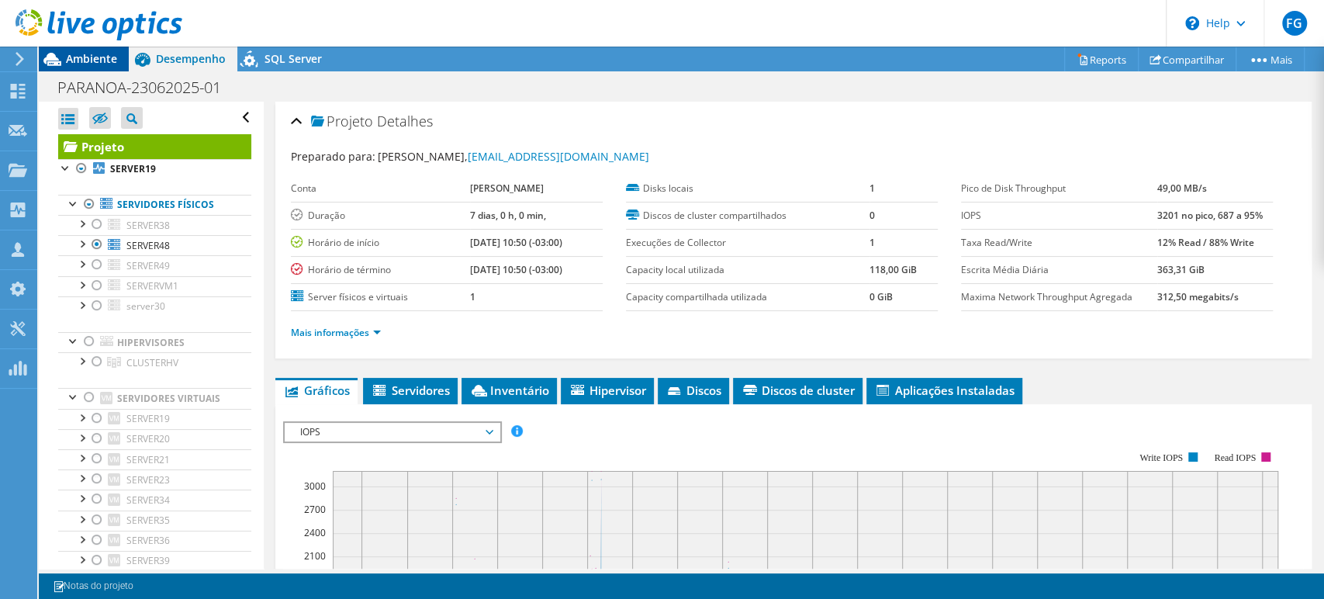
click at [93, 54] on span "Ambiente" at bounding box center [91, 58] width 51 height 15
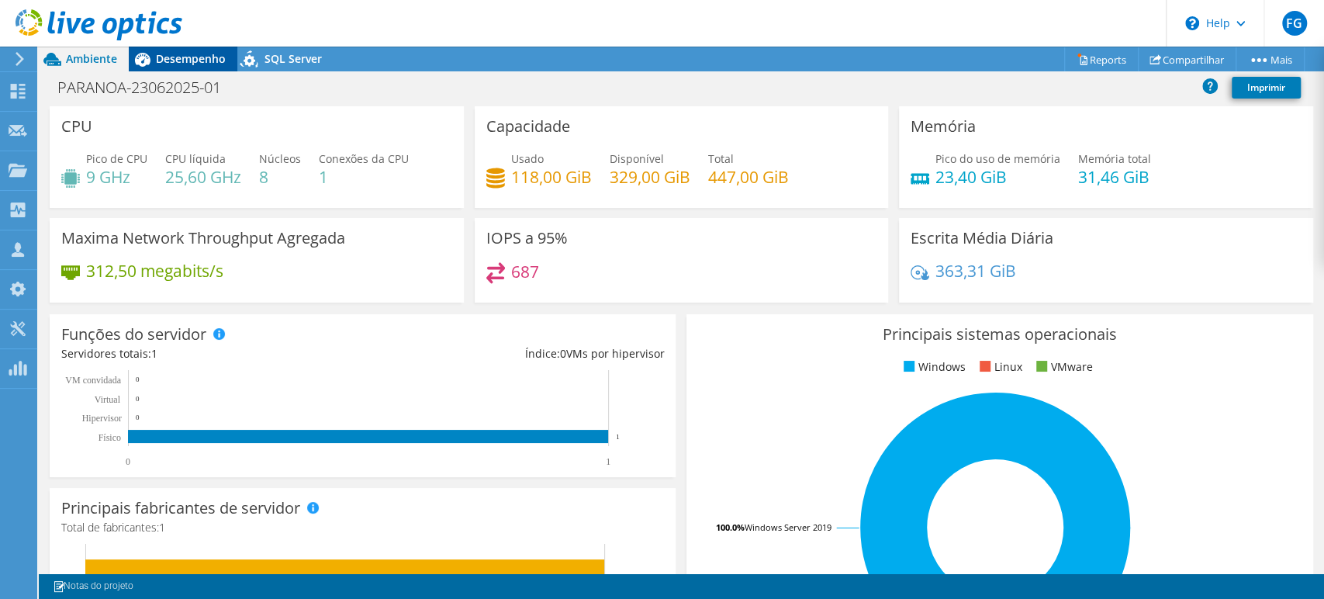
click at [178, 59] on span "Desempenho" at bounding box center [191, 58] width 70 height 15
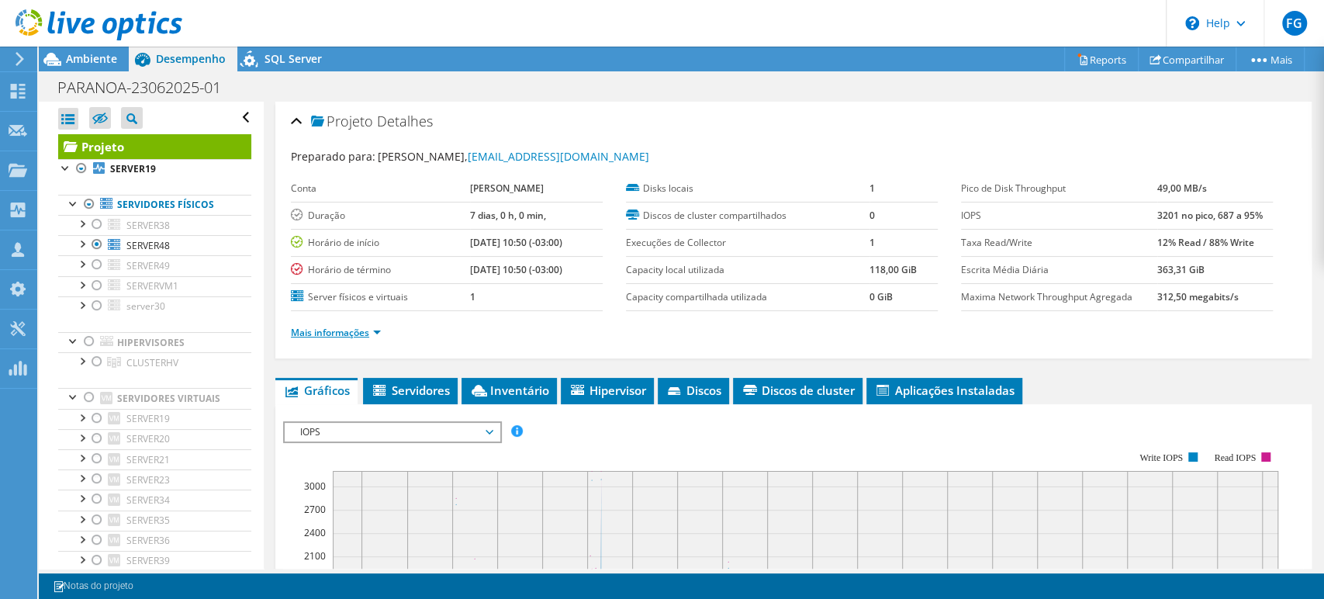
click at [352, 334] on link "Mais informações" at bounding box center [336, 332] width 90 height 13
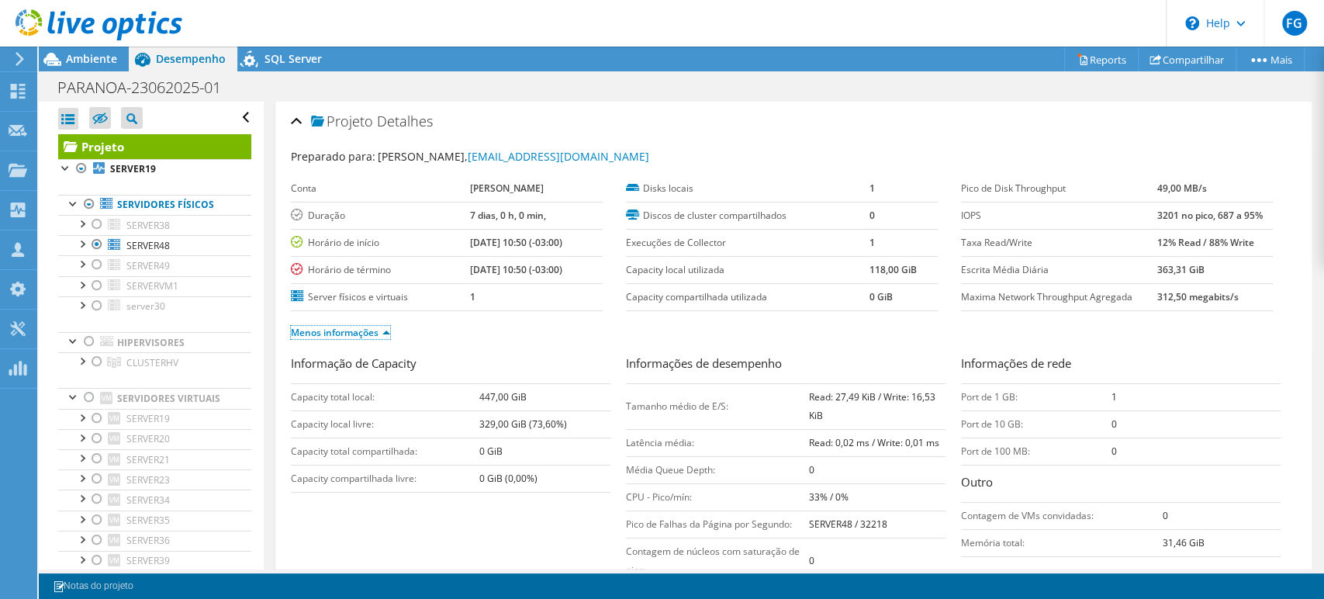
scroll to position [258, 0]
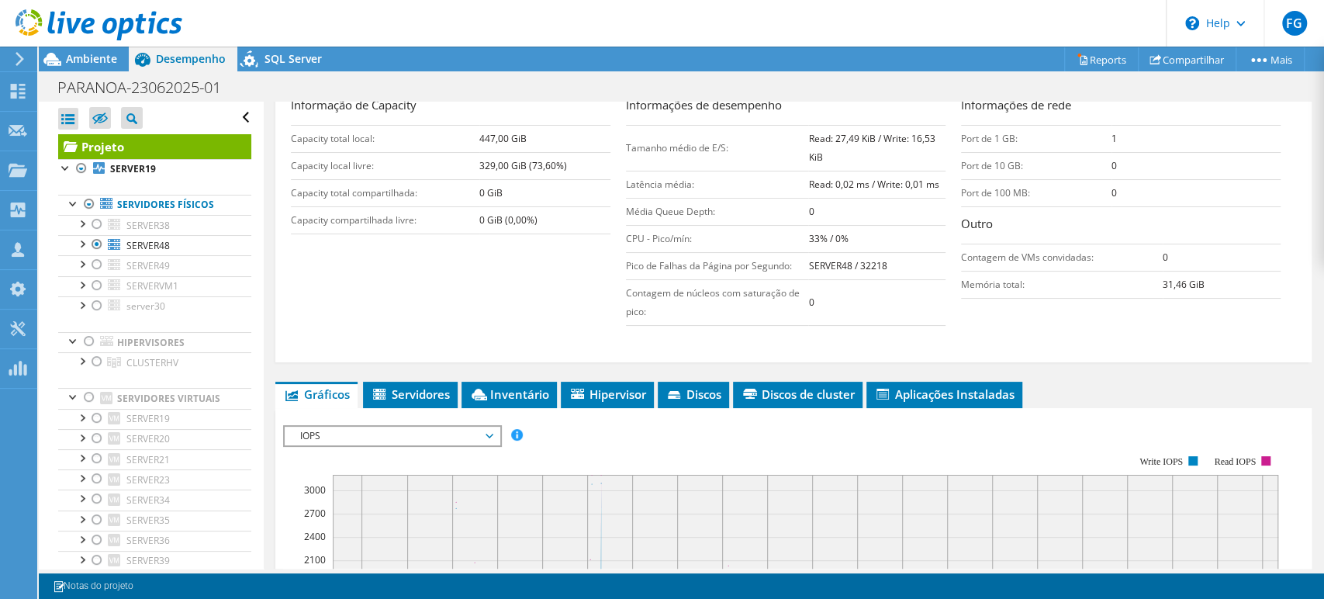
click at [436, 375] on div "Projeto Detalhes Preparado para: Isaias Chipoch, ichipoch@paranoa.com.br Conta …" at bounding box center [794, 452] width 1060 height 1219
click at [438, 386] on span "Servidores" at bounding box center [410, 394] width 79 height 16
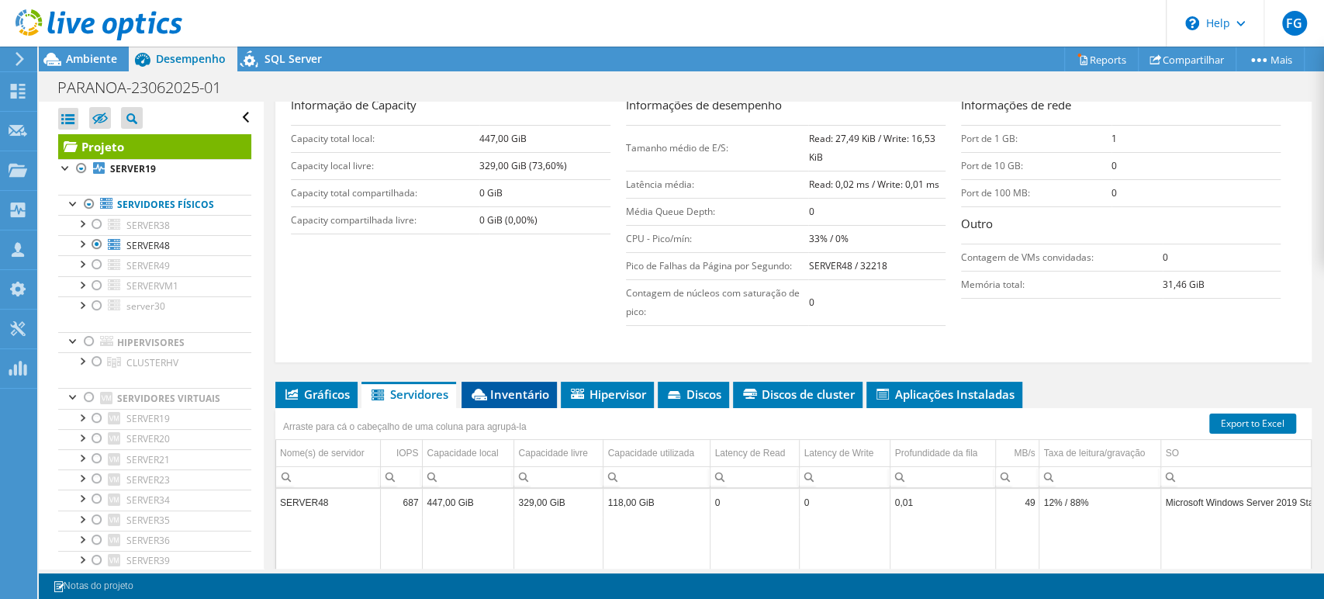
click at [484, 389] on icon at bounding box center [480, 395] width 16 height 12
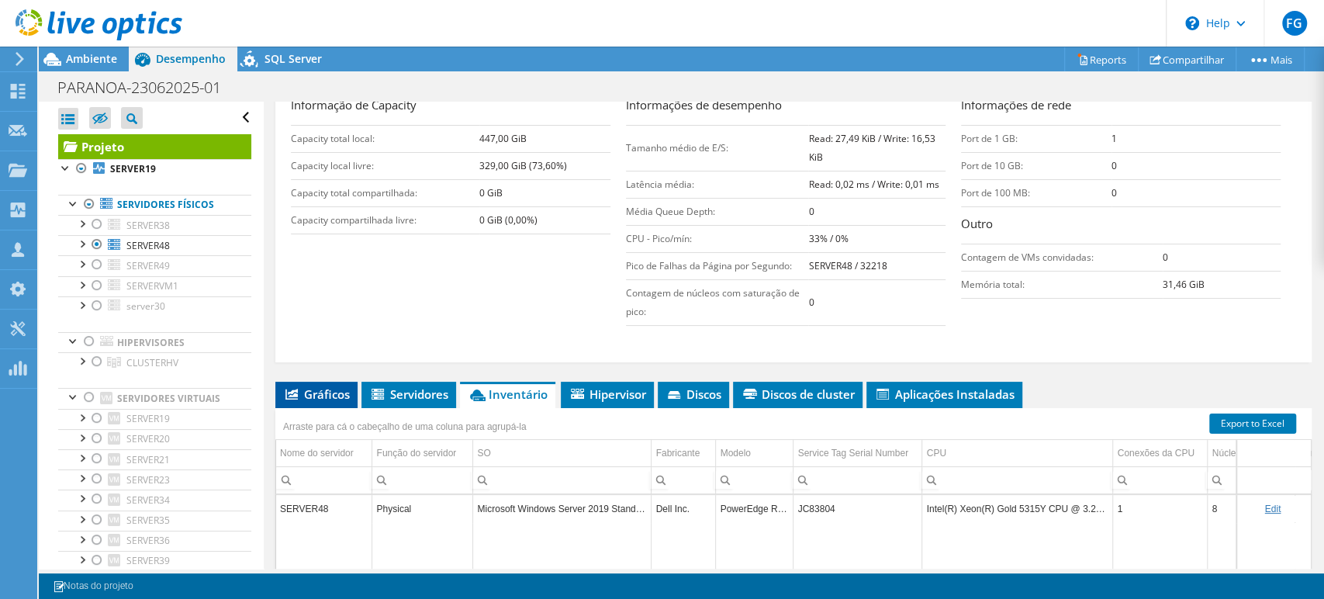
click at [308, 391] on span "Gráficos" at bounding box center [316, 394] width 67 height 16
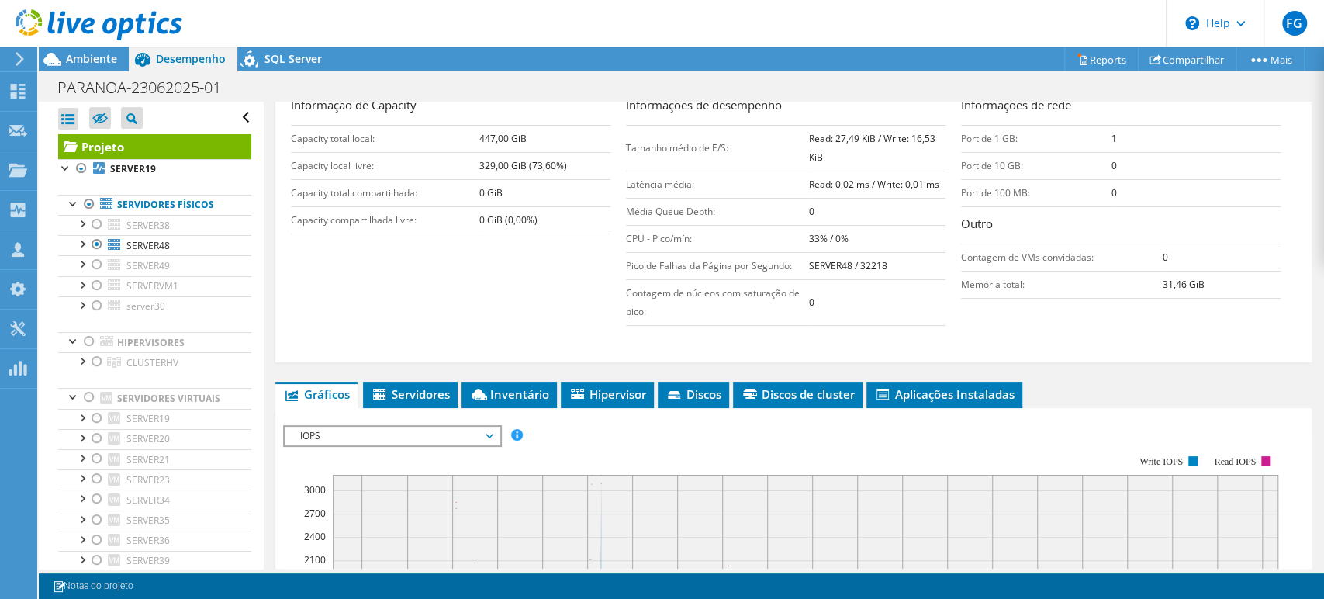
scroll to position [0, 0]
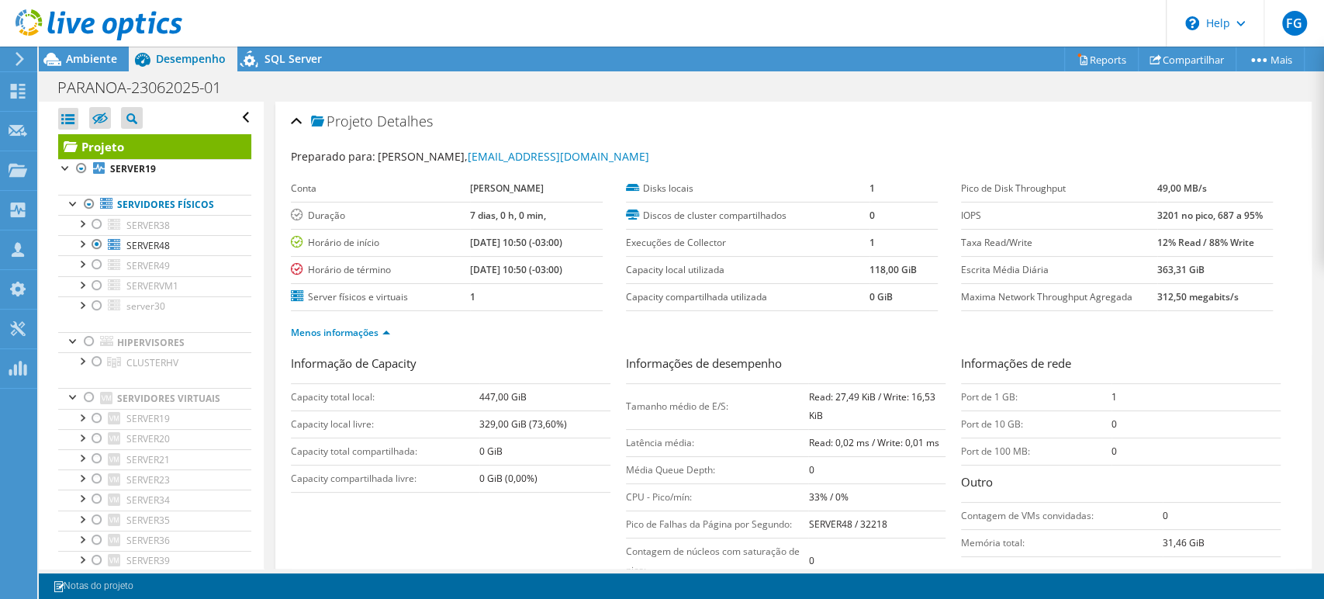
click at [77, 39] on icon at bounding box center [99, 25] width 167 height 32
click at [78, 47] on div at bounding box center [91, 26] width 182 height 52
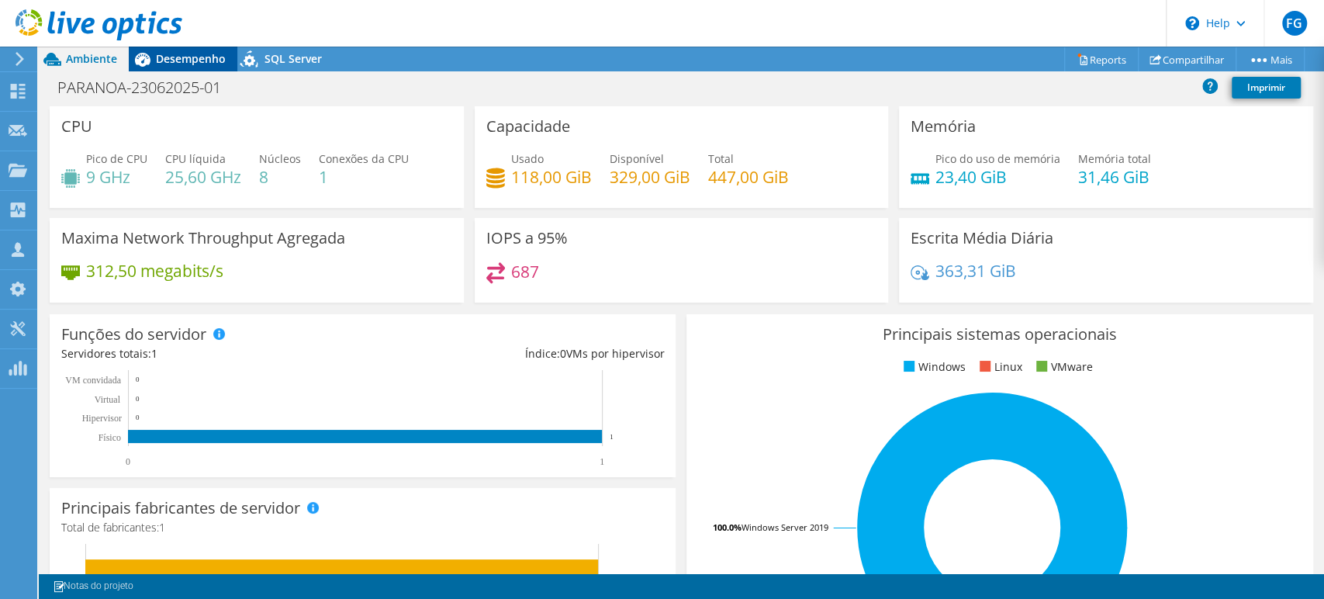
click at [186, 69] on div "Desempenho" at bounding box center [183, 59] width 109 height 25
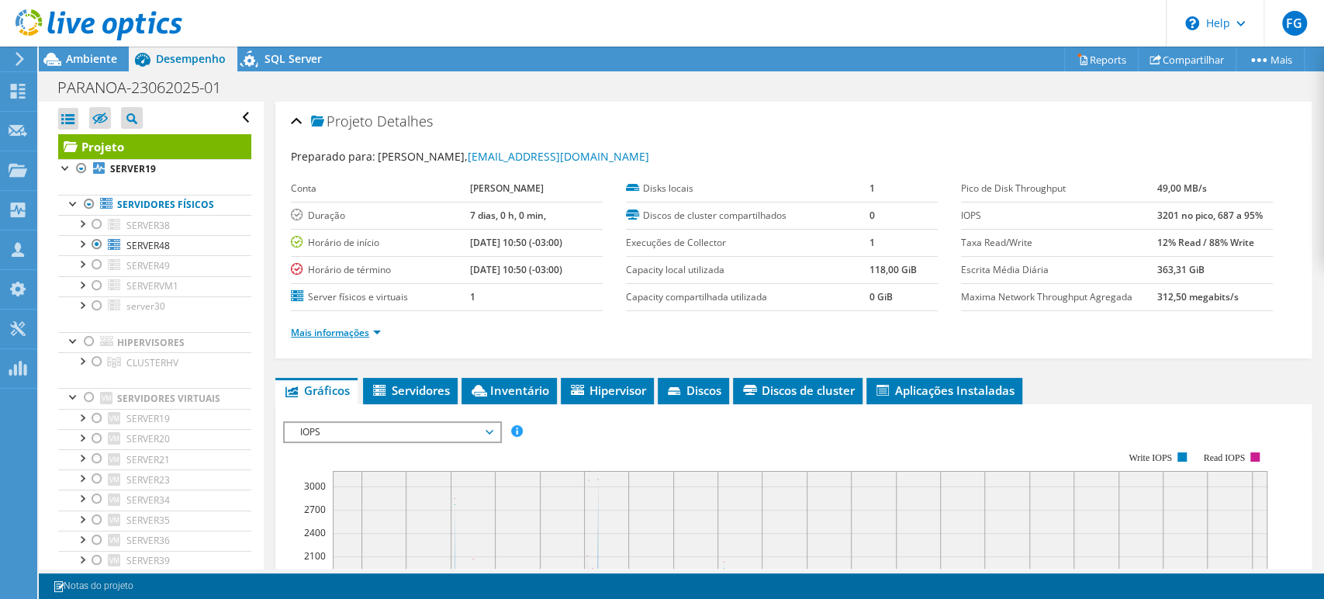
click at [366, 329] on link "Mais informações" at bounding box center [336, 332] width 90 height 13
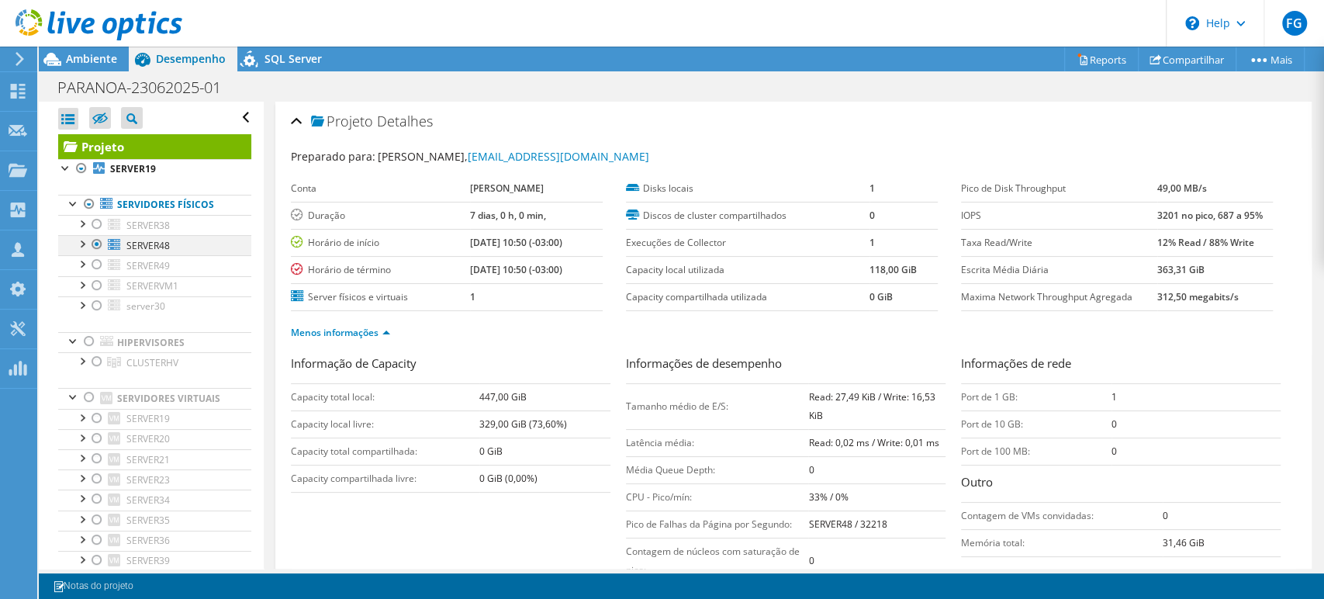
click at [98, 247] on div at bounding box center [97, 244] width 16 height 19
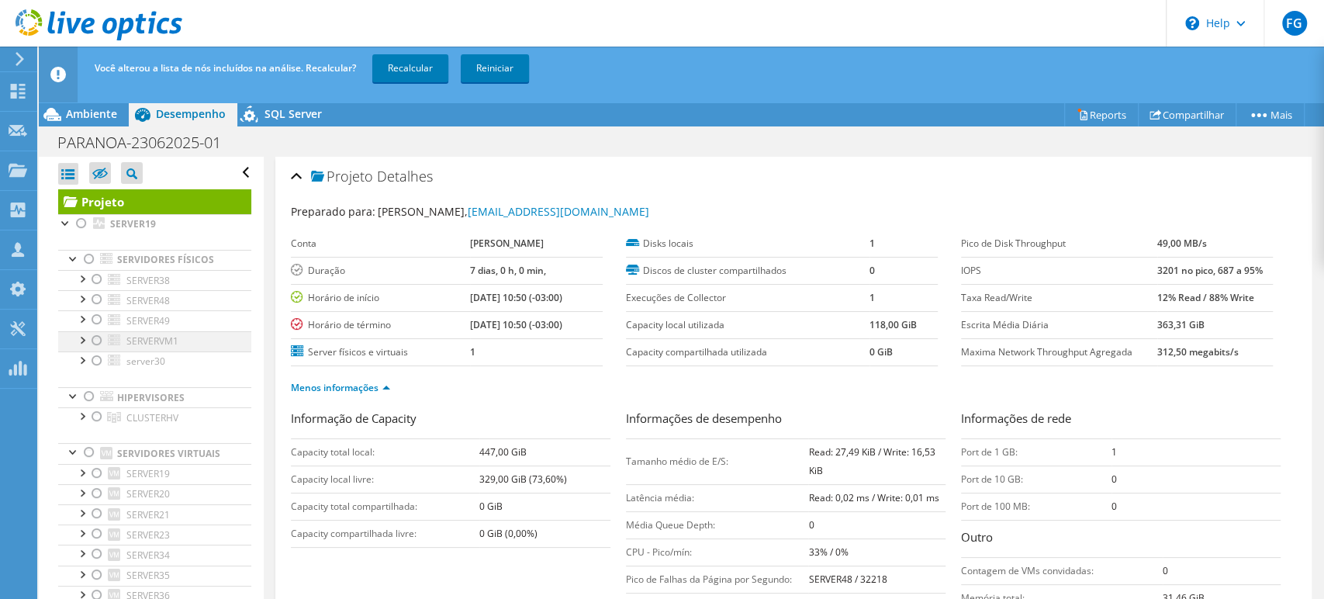
click at [99, 340] on div at bounding box center [97, 340] width 16 height 19
click at [407, 61] on link "Recalcular" at bounding box center [410, 68] width 76 height 28
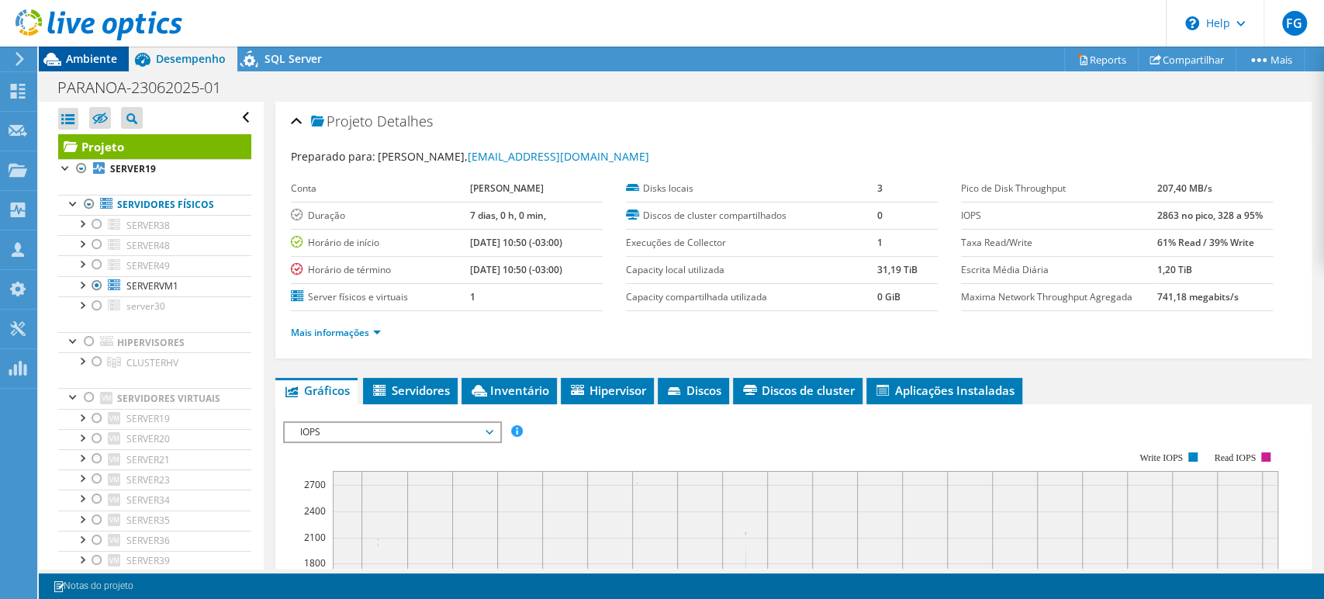
click at [97, 54] on span "Ambiente" at bounding box center [91, 58] width 51 height 15
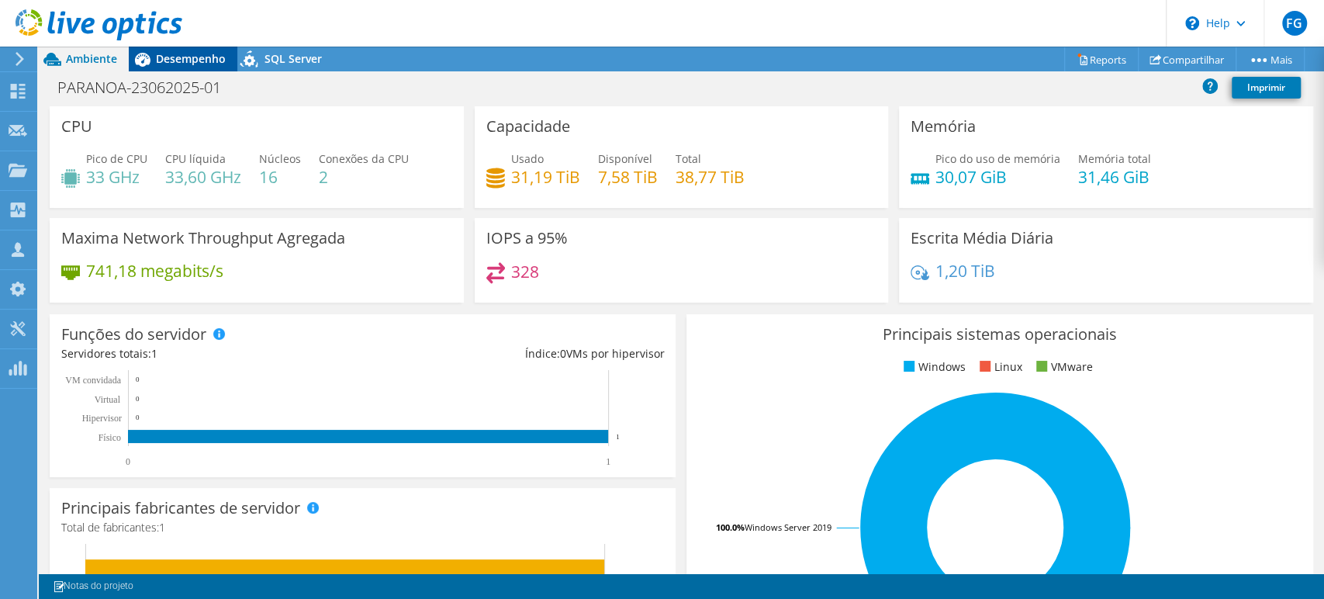
click at [190, 70] on div "Desempenho" at bounding box center [183, 59] width 109 height 25
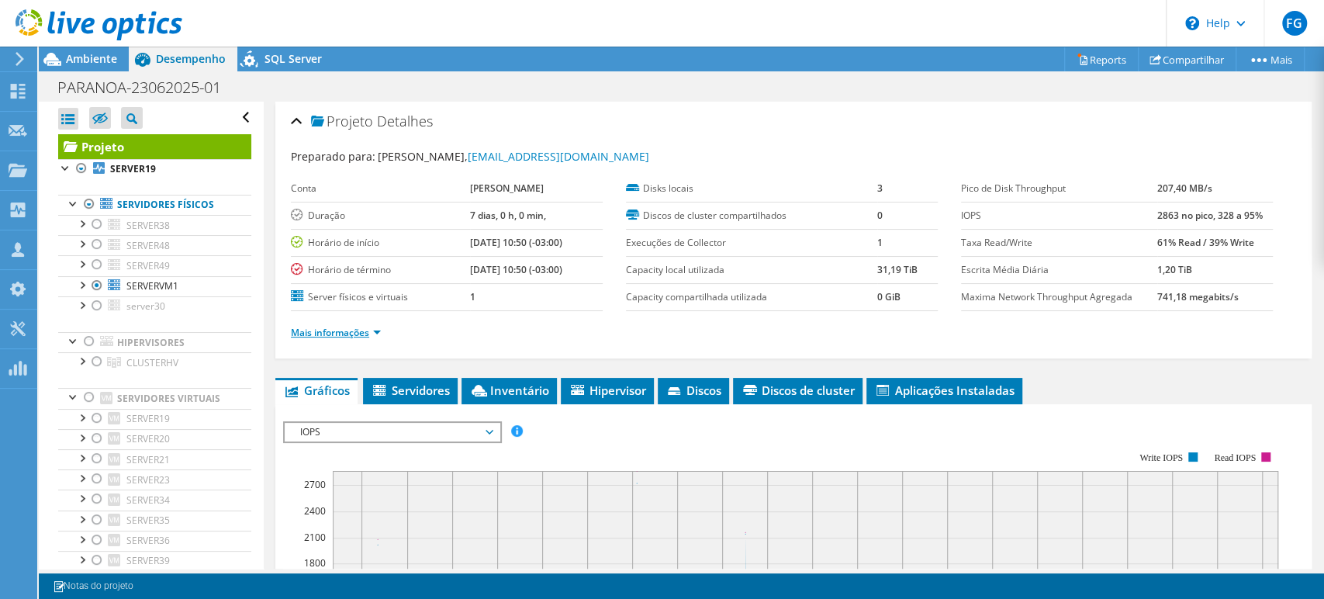
click at [358, 327] on link "Mais informações" at bounding box center [336, 332] width 90 height 13
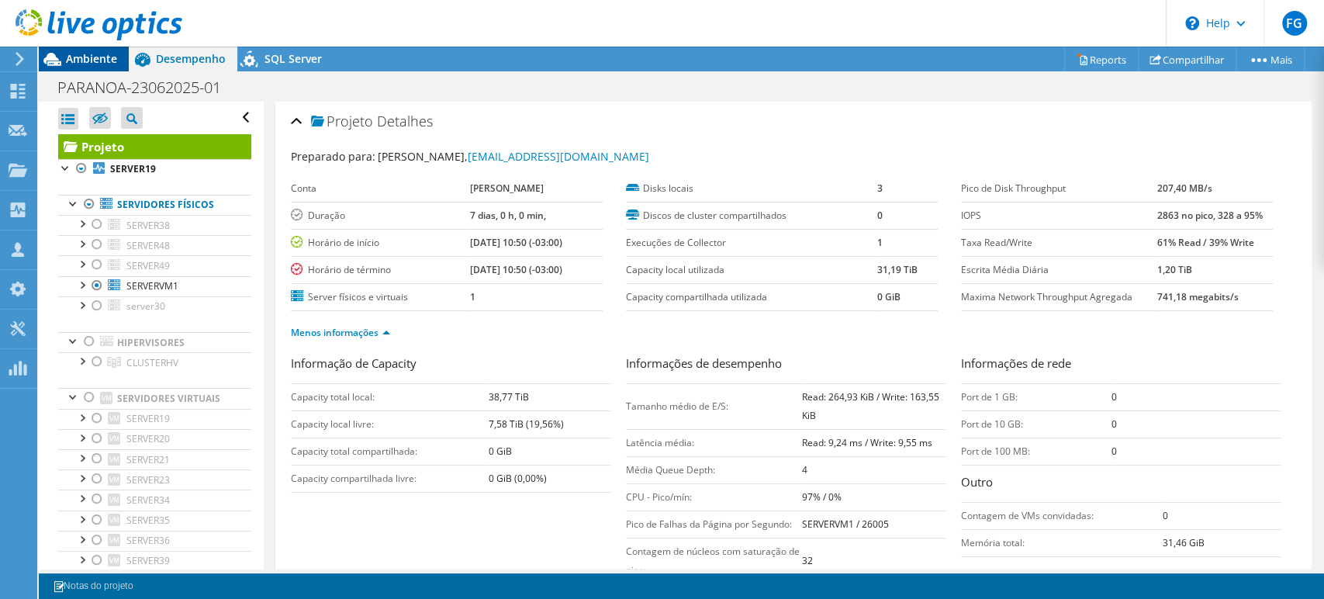
click at [102, 61] on span "Ambiente" at bounding box center [91, 58] width 51 height 15
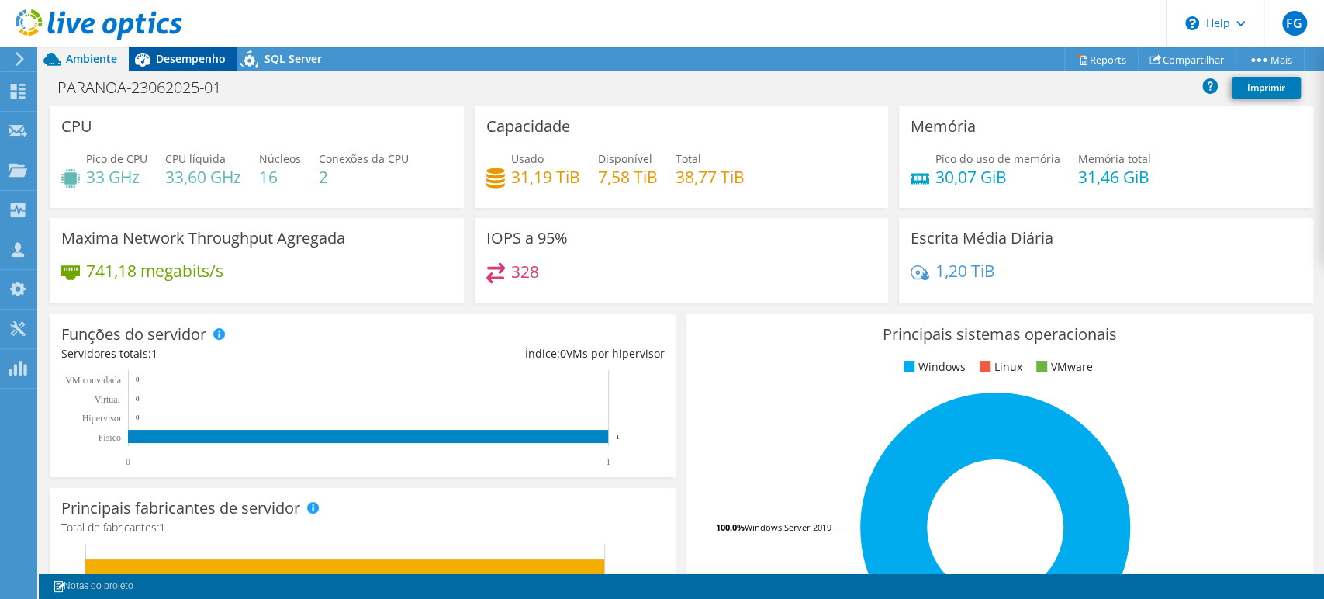
click at [168, 65] on span "Desempenho" at bounding box center [191, 58] width 70 height 15
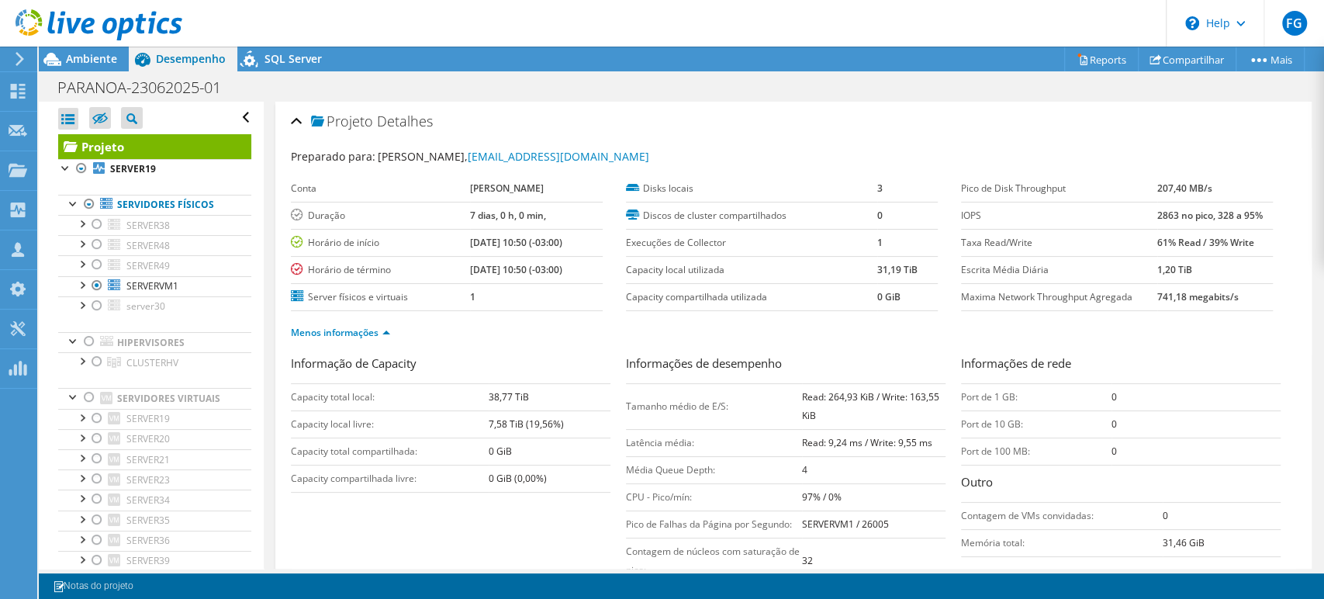
scroll to position [258, 0]
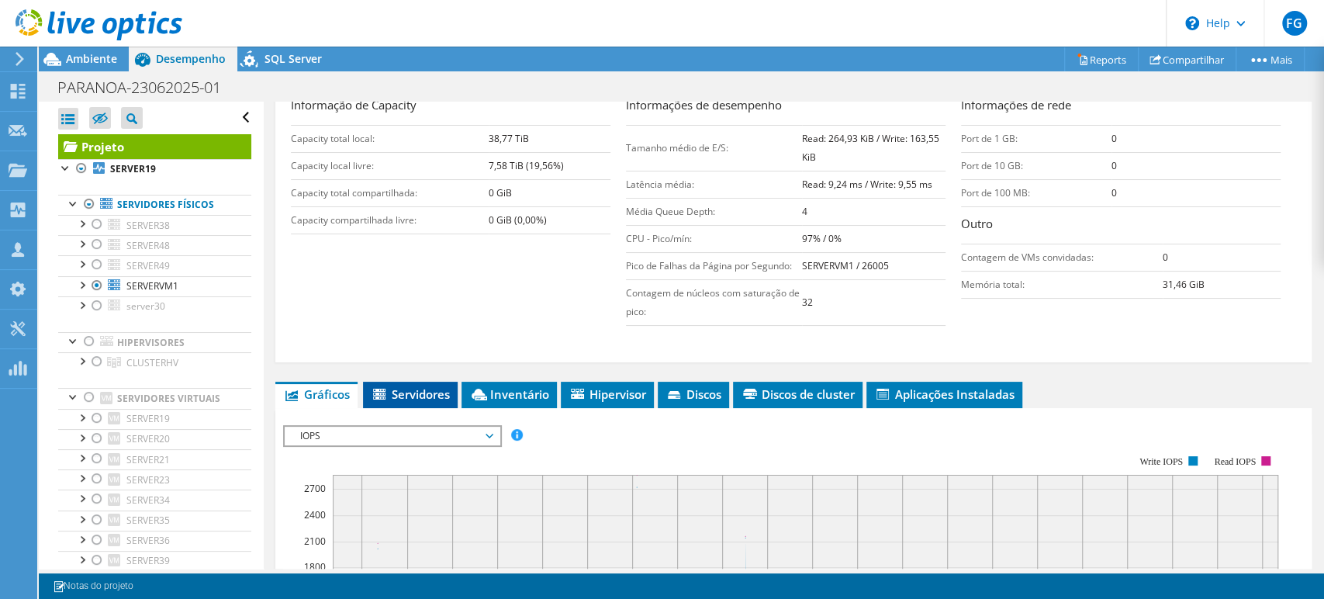
click at [418, 394] on span "Servidores" at bounding box center [410, 394] width 79 height 16
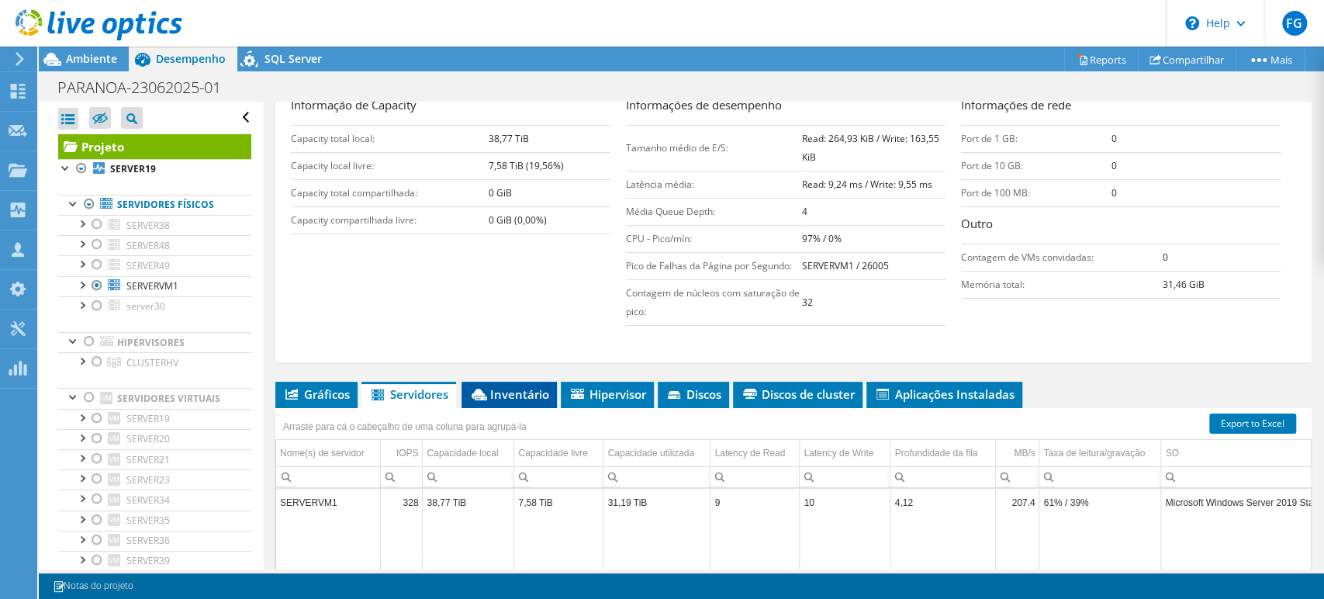
click at [533, 388] on span "Inventário" at bounding box center [509, 394] width 80 height 16
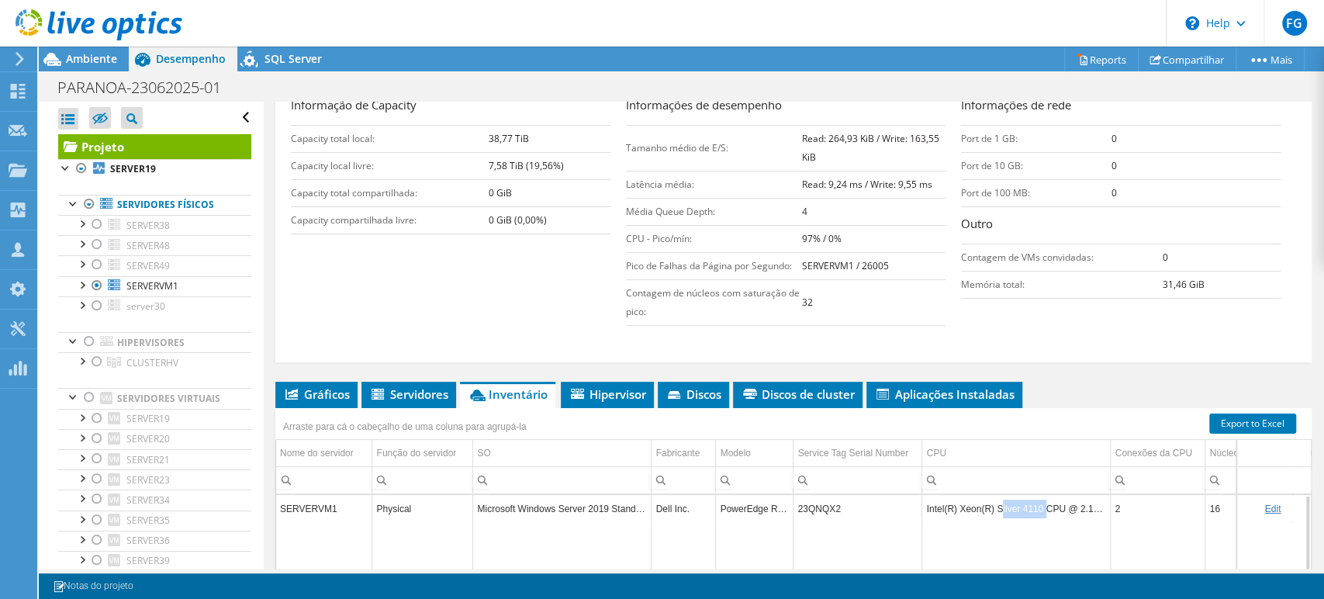
drag, startPoint x: 998, startPoint y: 505, endPoint x: 1039, endPoint y: 505, distance: 41.1
click at [1039, 505] on td "Intel(R) Xeon(R) Silver 4110 CPU @ 2.10GHz" at bounding box center [1016, 508] width 188 height 27
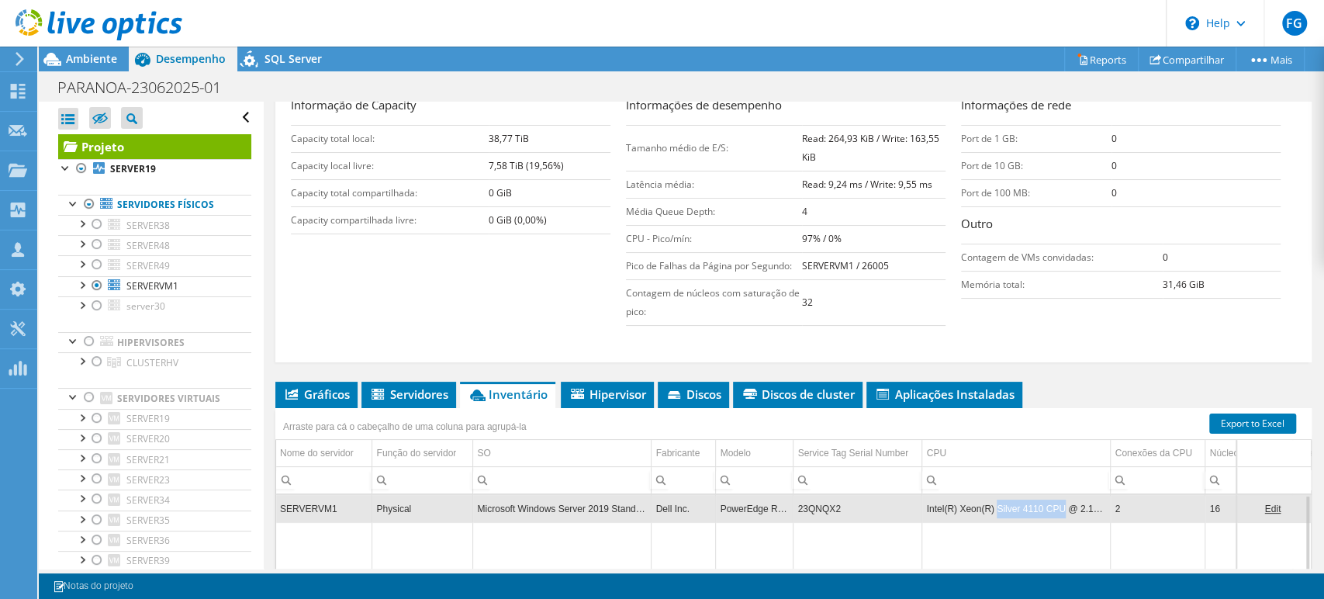
drag, startPoint x: 1055, startPoint y: 506, endPoint x: 994, endPoint y: 507, distance: 61.3
click at [994, 507] on td "Intel(R) Xeon(R) Silver 4110 CPU @ 2.10GHz" at bounding box center [1016, 508] width 188 height 27
copy td "Silver 4110 CPU"
click at [321, 386] on span "Gráficos" at bounding box center [316, 394] width 67 height 16
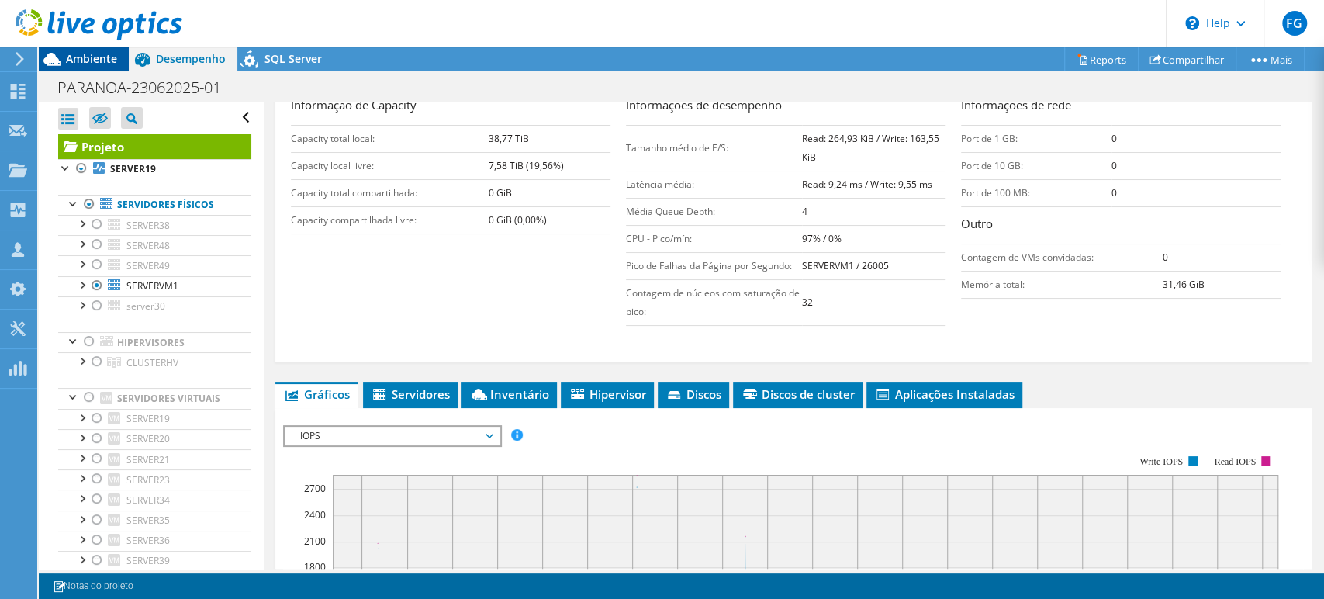
click at [74, 52] on span "Ambiente" at bounding box center [91, 58] width 51 height 15
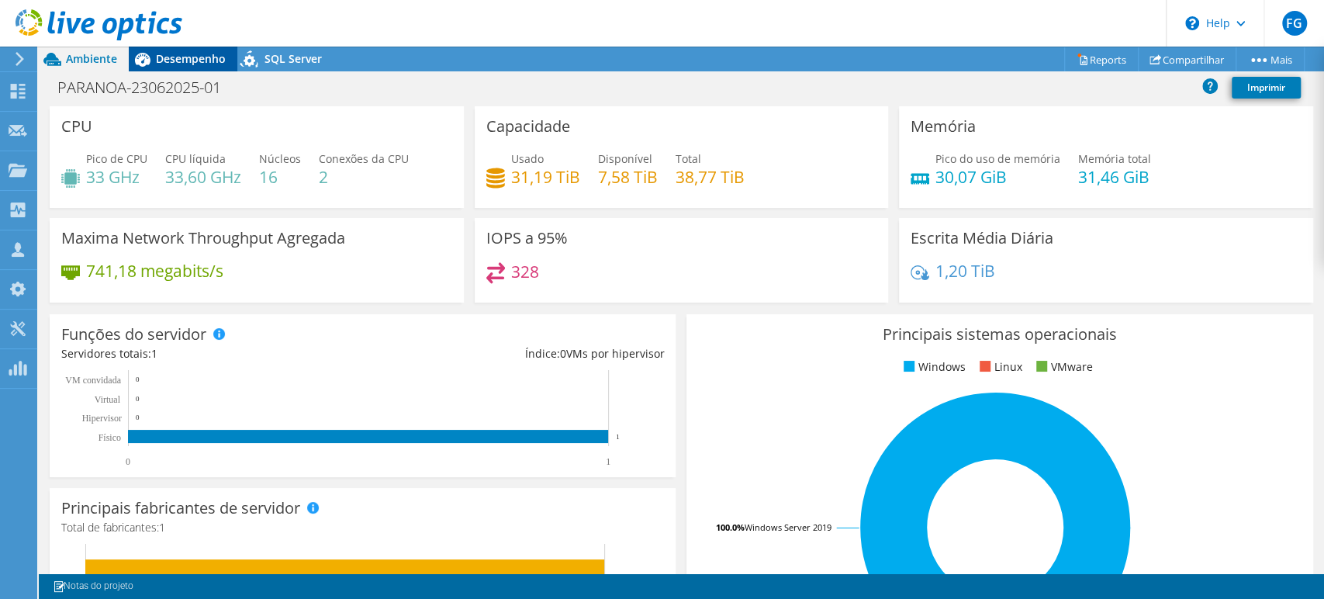
click at [186, 61] on span "Desempenho" at bounding box center [191, 58] width 70 height 15
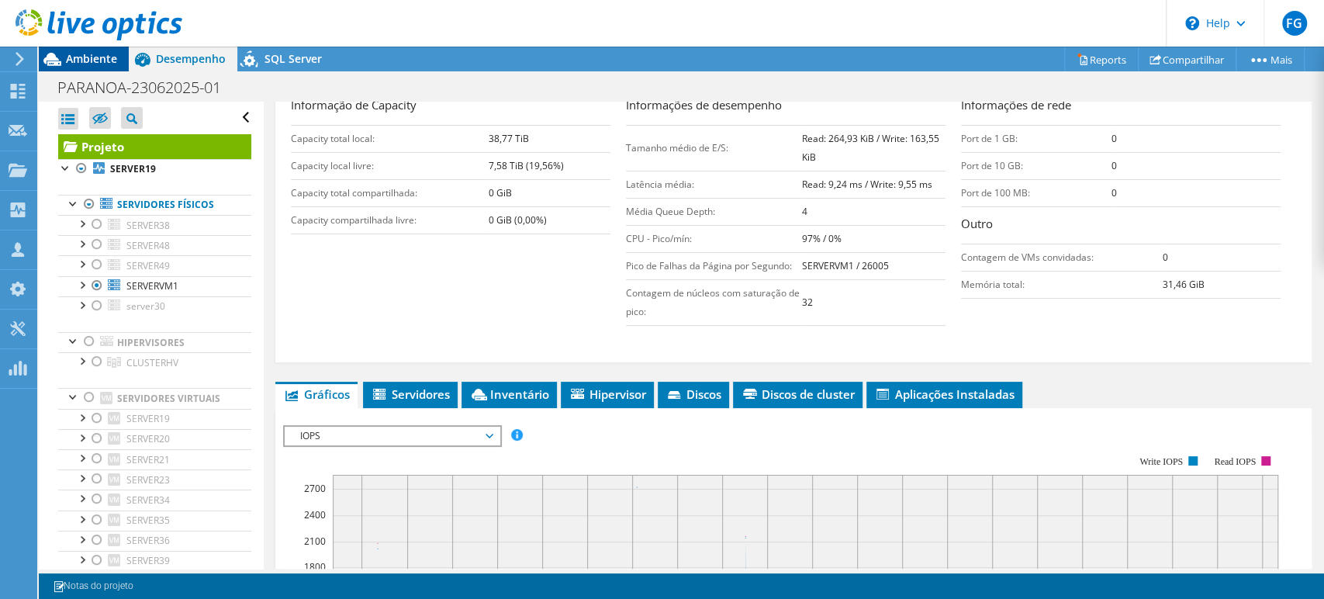
click at [90, 54] on span "Ambiente" at bounding box center [91, 58] width 51 height 15
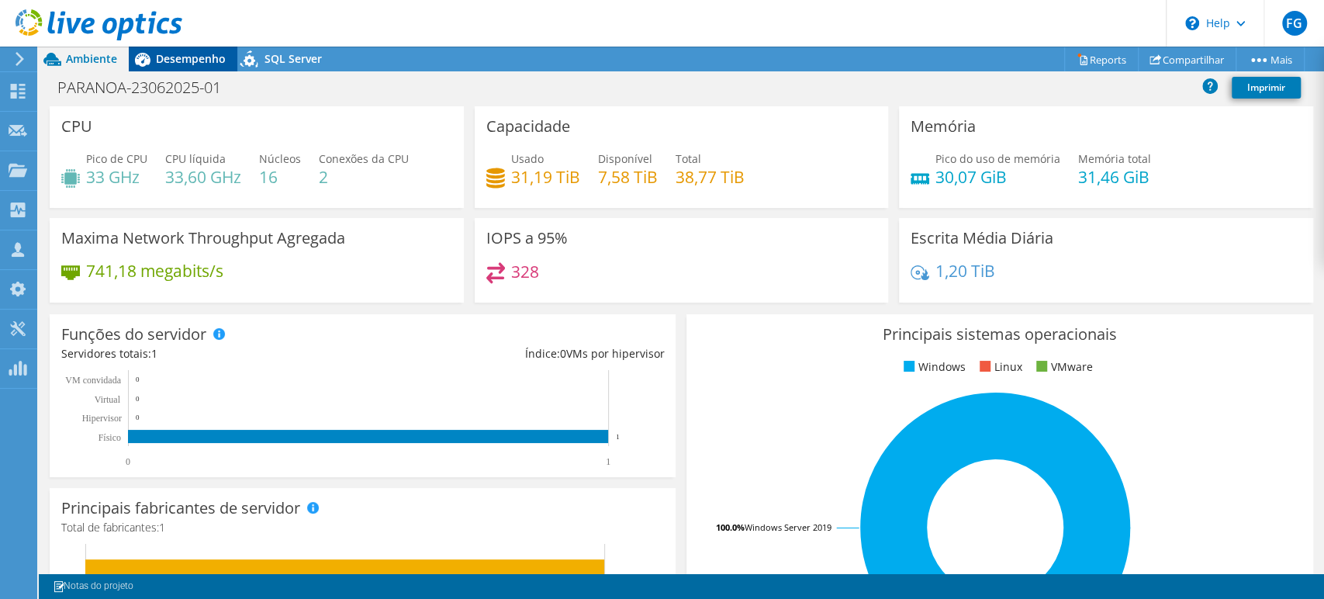
click at [200, 62] on span "Desempenho" at bounding box center [191, 58] width 70 height 15
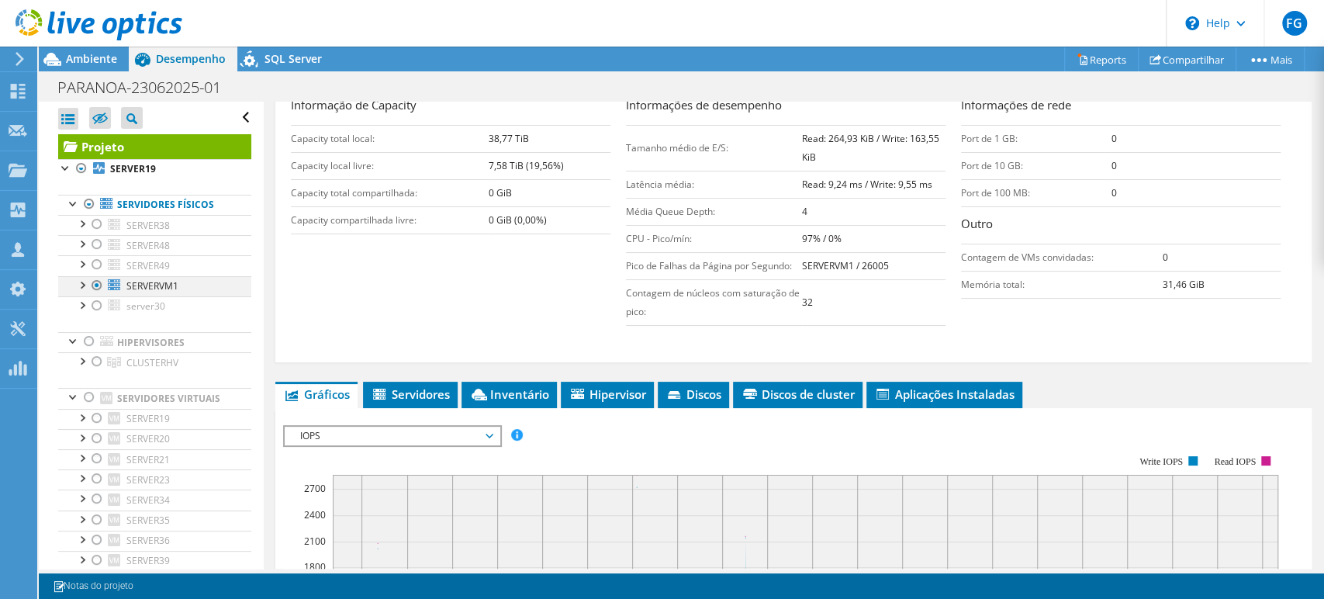
click at [93, 283] on div at bounding box center [97, 285] width 16 height 19
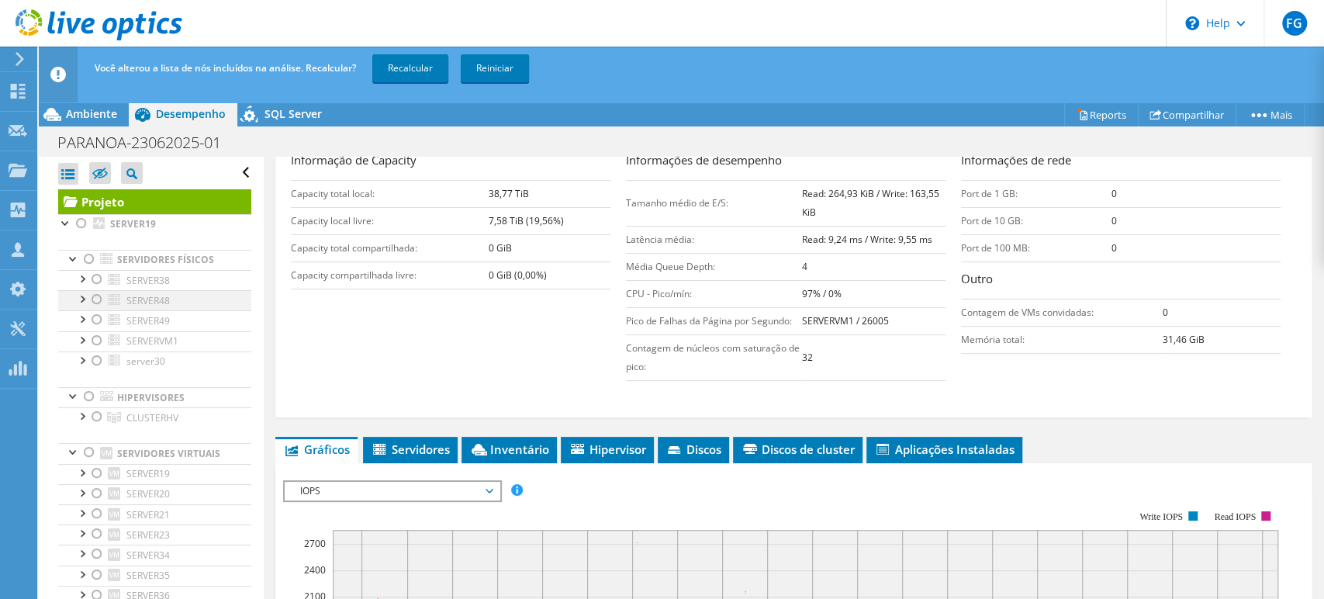
click at [104, 302] on div at bounding box center [97, 299] width 16 height 19
click at [420, 74] on link "Recalcular" at bounding box center [410, 68] width 76 height 28
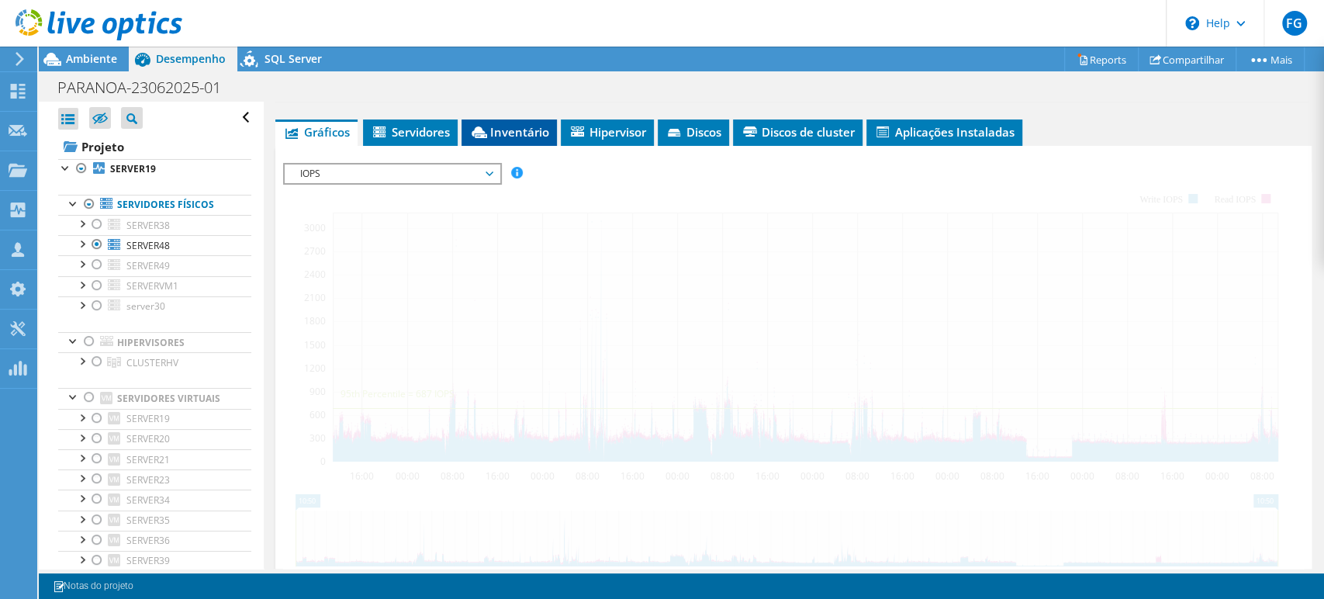
click at [541, 131] on span "Inventário" at bounding box center [509, 132] width 80 height 16
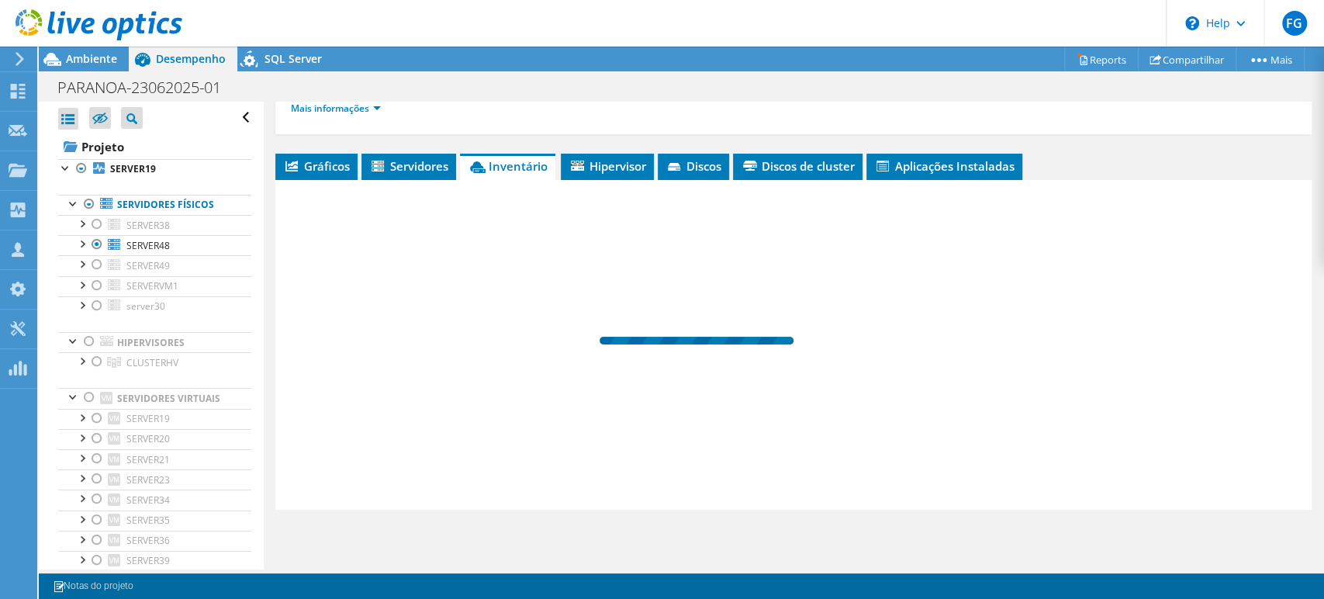
scroll to position [223, 0]
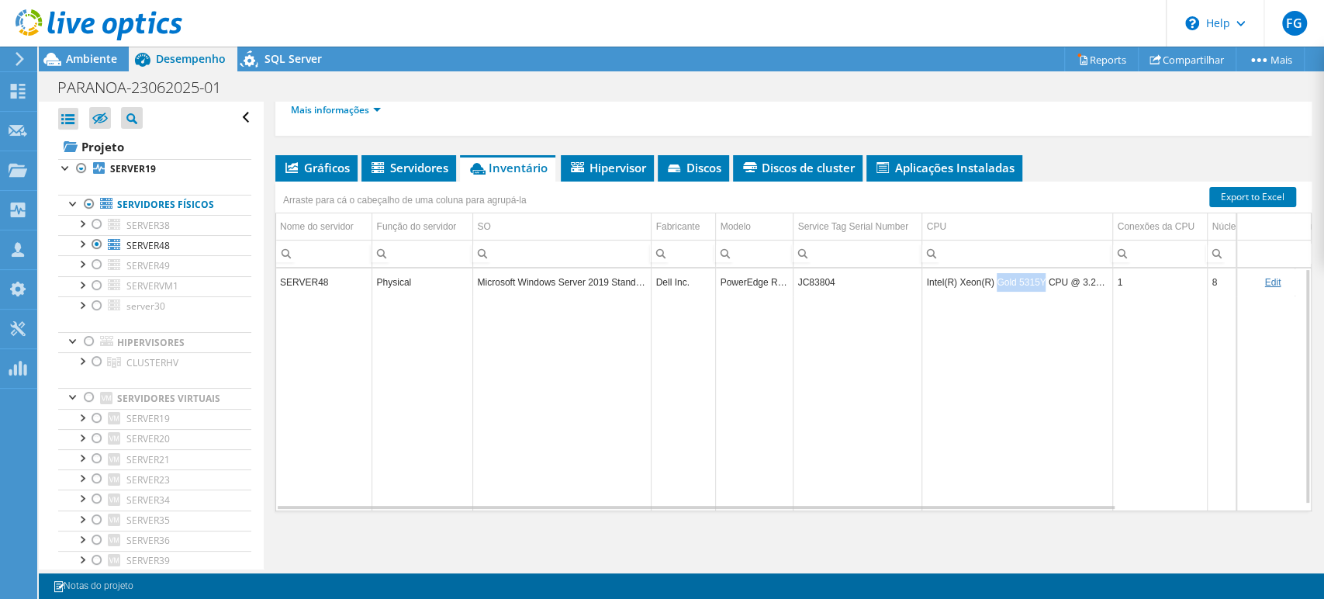
drag, startPoint x: 995, startPoint y: 277, endPoint x: 1040, endPoint y: 279, distance: 45.0
click at [1040, 279] on td "Intel(R) Xeon(R) Gold 5315Y CPU @ 3.20GHz" at bounding box center [1017, 281] width 191 height 27
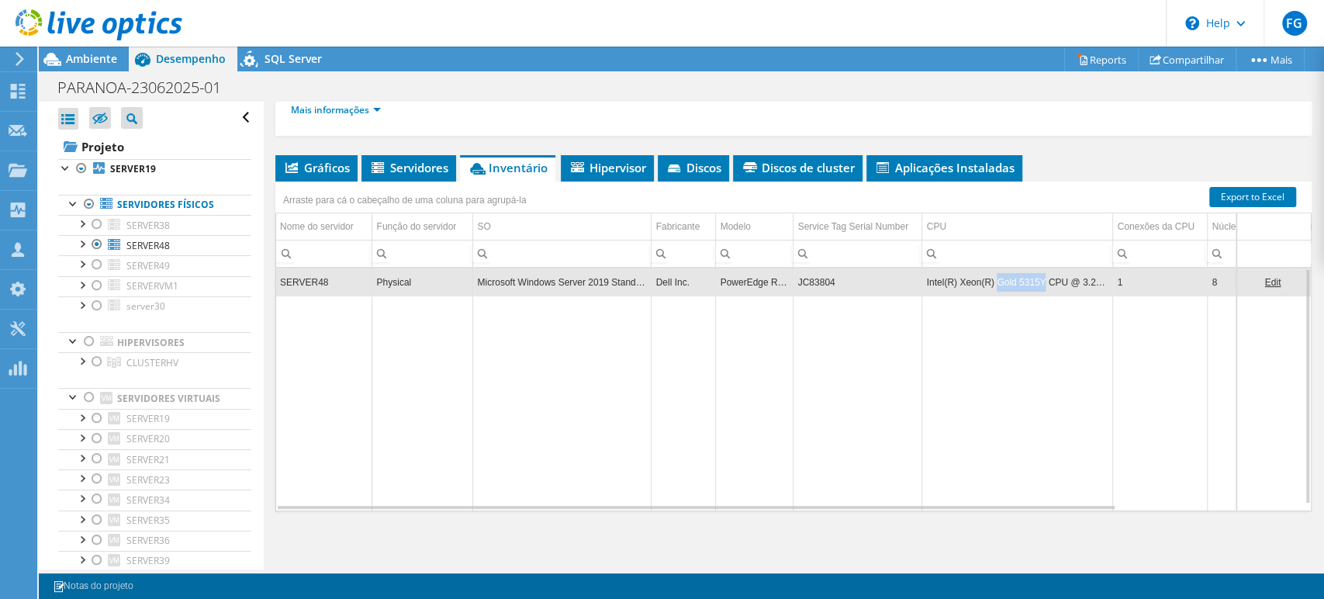
copy td "Gold 5315Y"
click at [104, 64] on span "Ambiente" at bounding box center [91, 58] width 51 height 15
